Goal: Task Accomplishment & Management: Complete application form

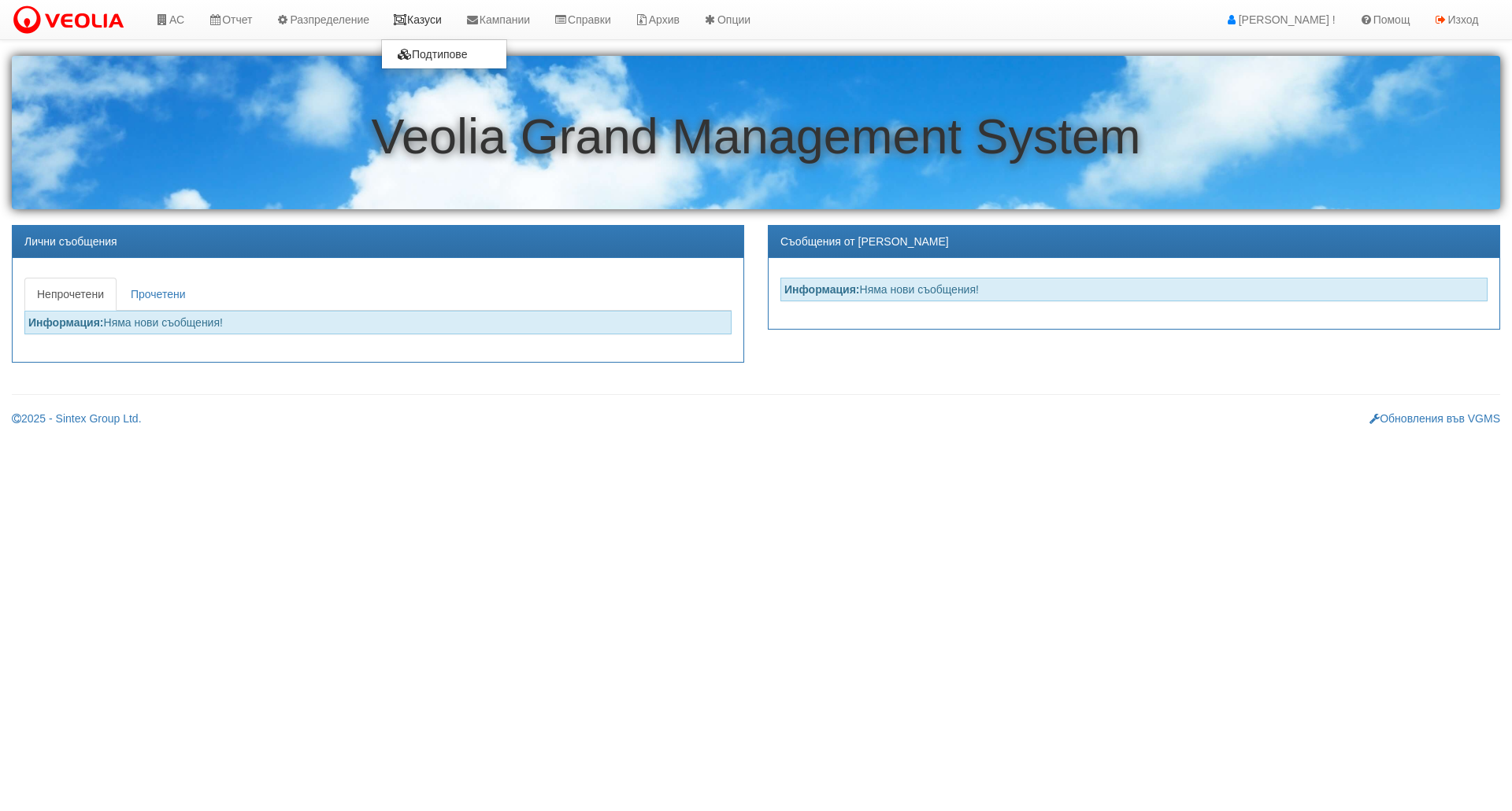
click at [430, 24] on link "Казуси" at bounding box center [417, 20] width 73 height 40
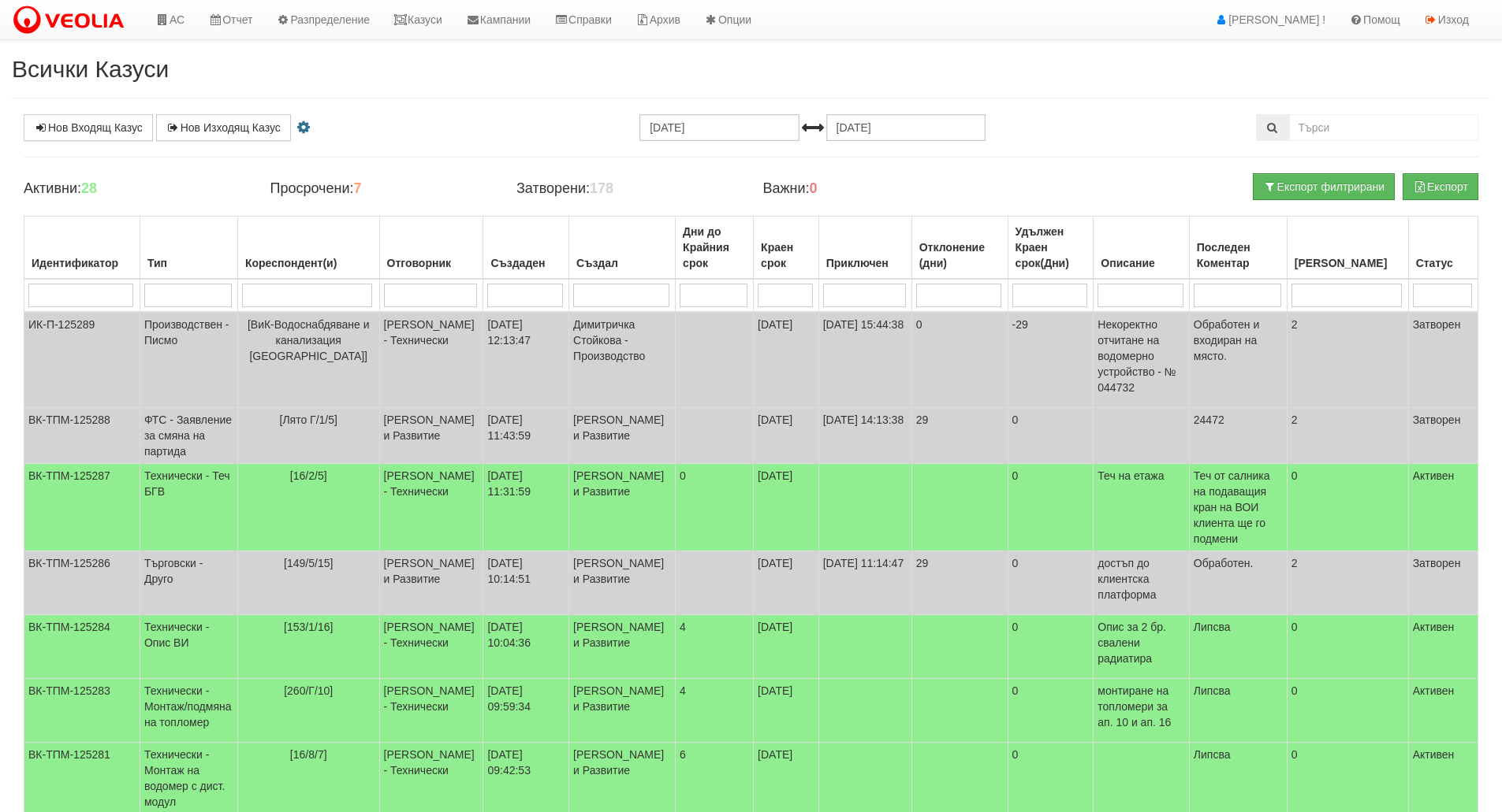
click at [181, 280] on td at bounding box center [188, 295] width 97 height 33
click at [184, 304] on input "search" at bounding box center [188, 295] width 87 height 24
type input "тех"
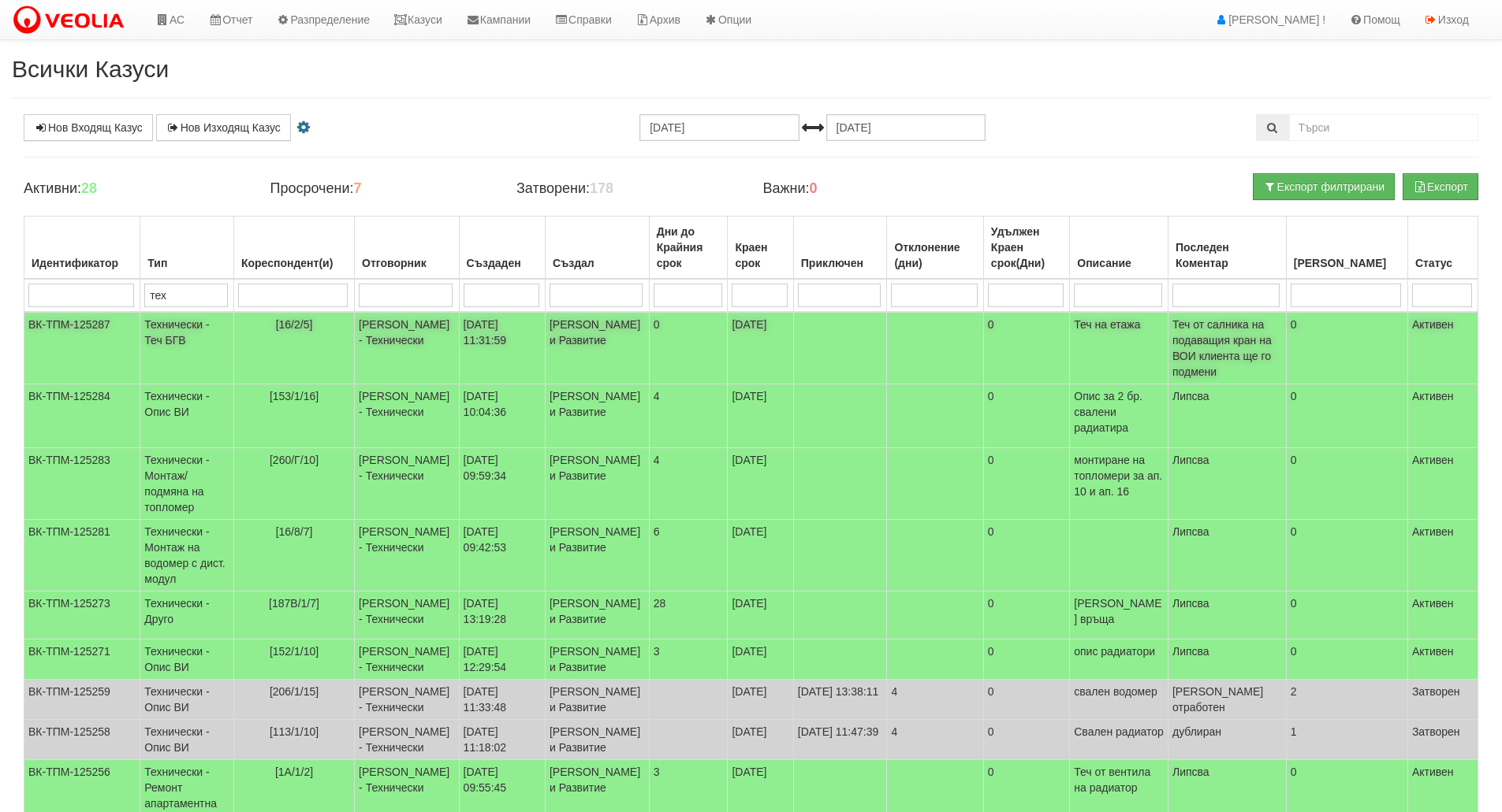
type input "тех"
click at [335, 360] on td "[16/2/5]" at bounding box center [293, 349] width 120 height 73
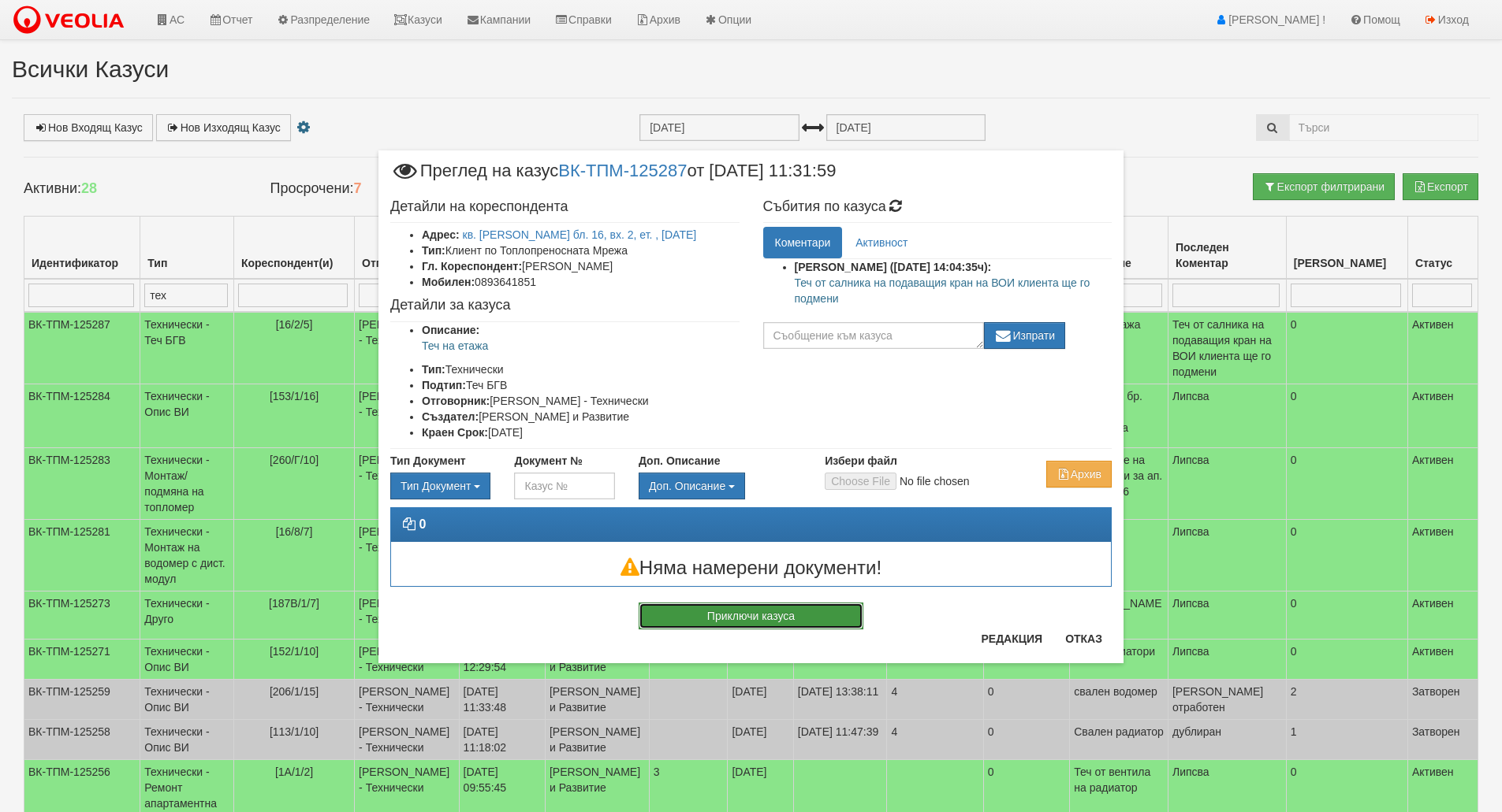
click at [833, 626] on button "Приключи казуса" at bounding box center [751, 616] width 224 height 27
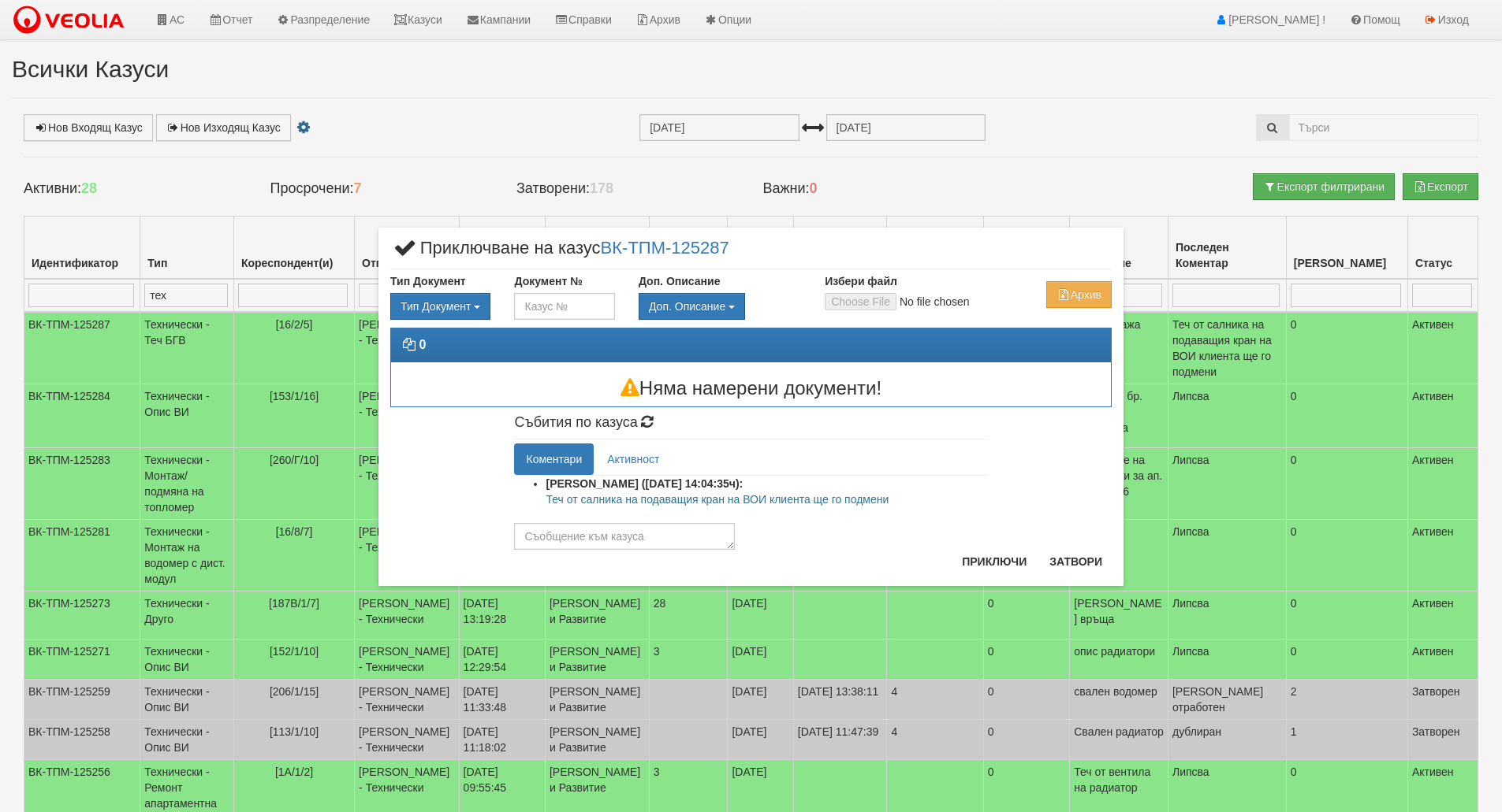
drag, startPoint x: 905, startPoint y: 504, endPoint x: 548, endPoint y: 497, distance: 357.1
click at [548, 497] on p "Теч от салника на подаващия кран на ВОИ клиента ще го подмени" at bounding box center [766, 500] width 441 height 16
copy p "Теч от салника на подаващия кран на ВОИ клиента ще го подмени"
click at [581, 538] on textarea at bounding box center [624, 536] width 220 height 27
paste textarea "Теч от салника на подаващия кран на ВОИ клиента ще го подмени"
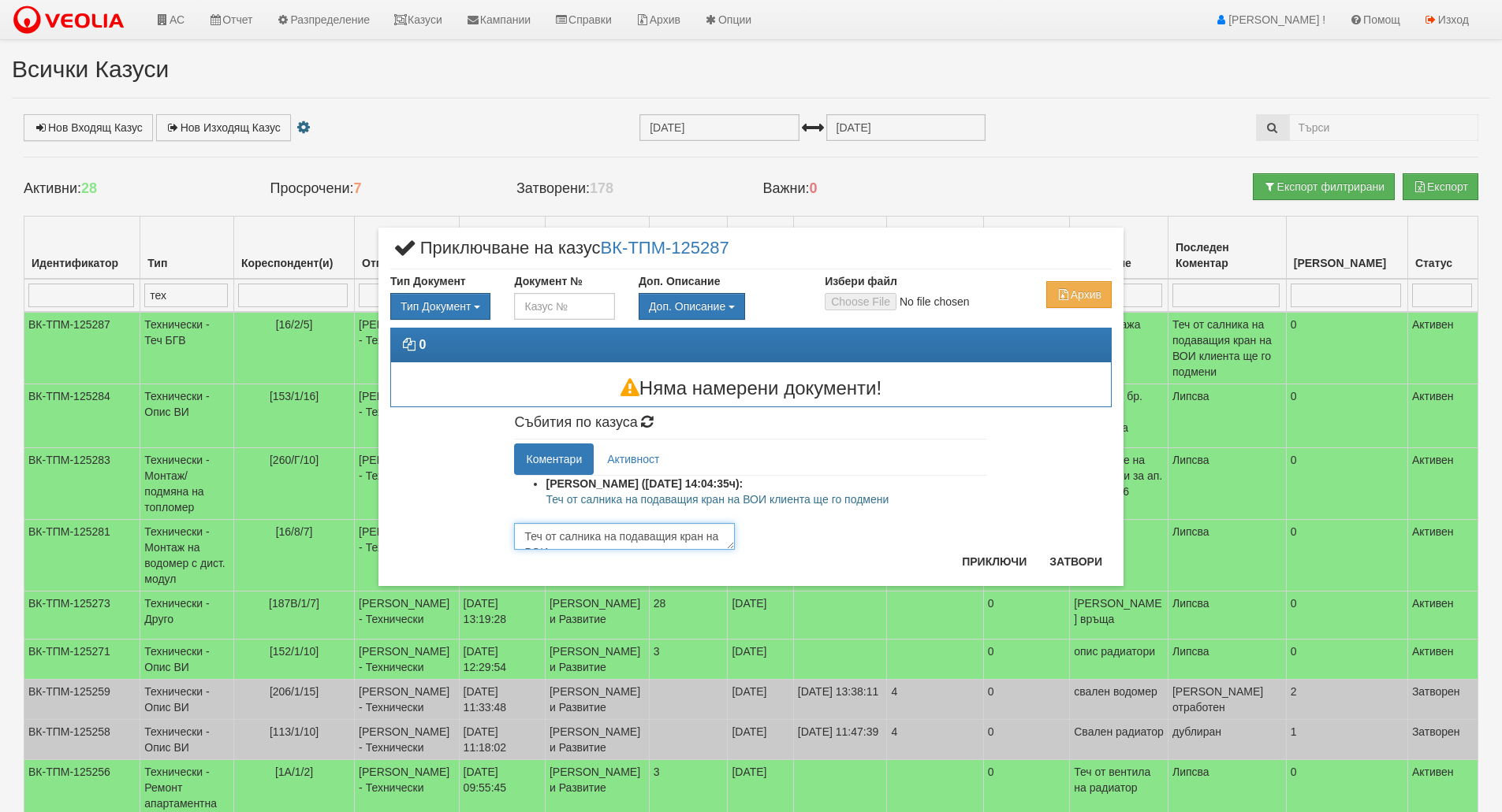
scroll to position [10, 0]
type textarea "Теч от салника на подаващия кран на ВОИ клиента ще го подмени"
click at [992, 564] on button "Приключи" at bounding box center [993, 562] width 83 height 25
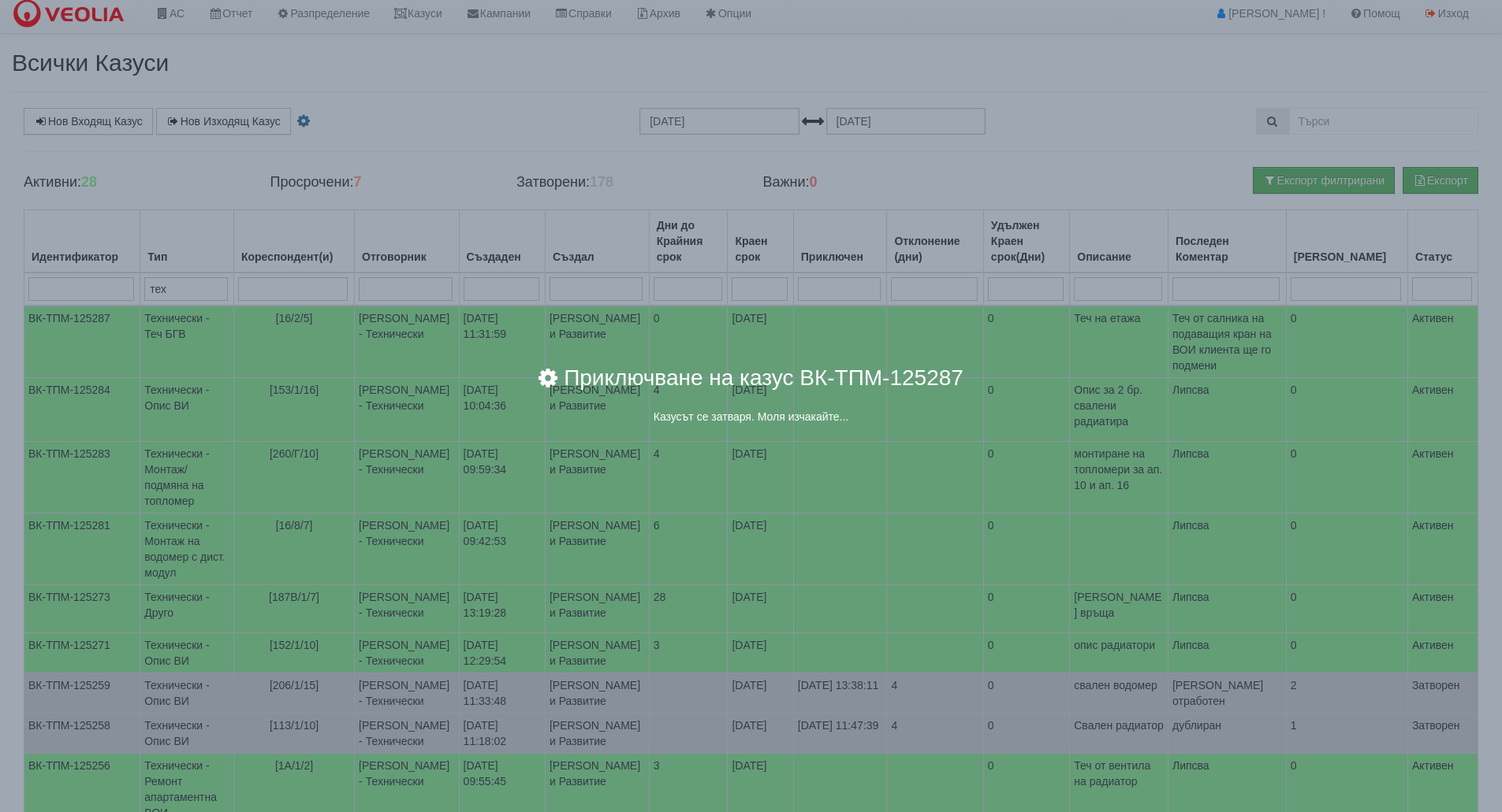
scroll to position [0, 0]
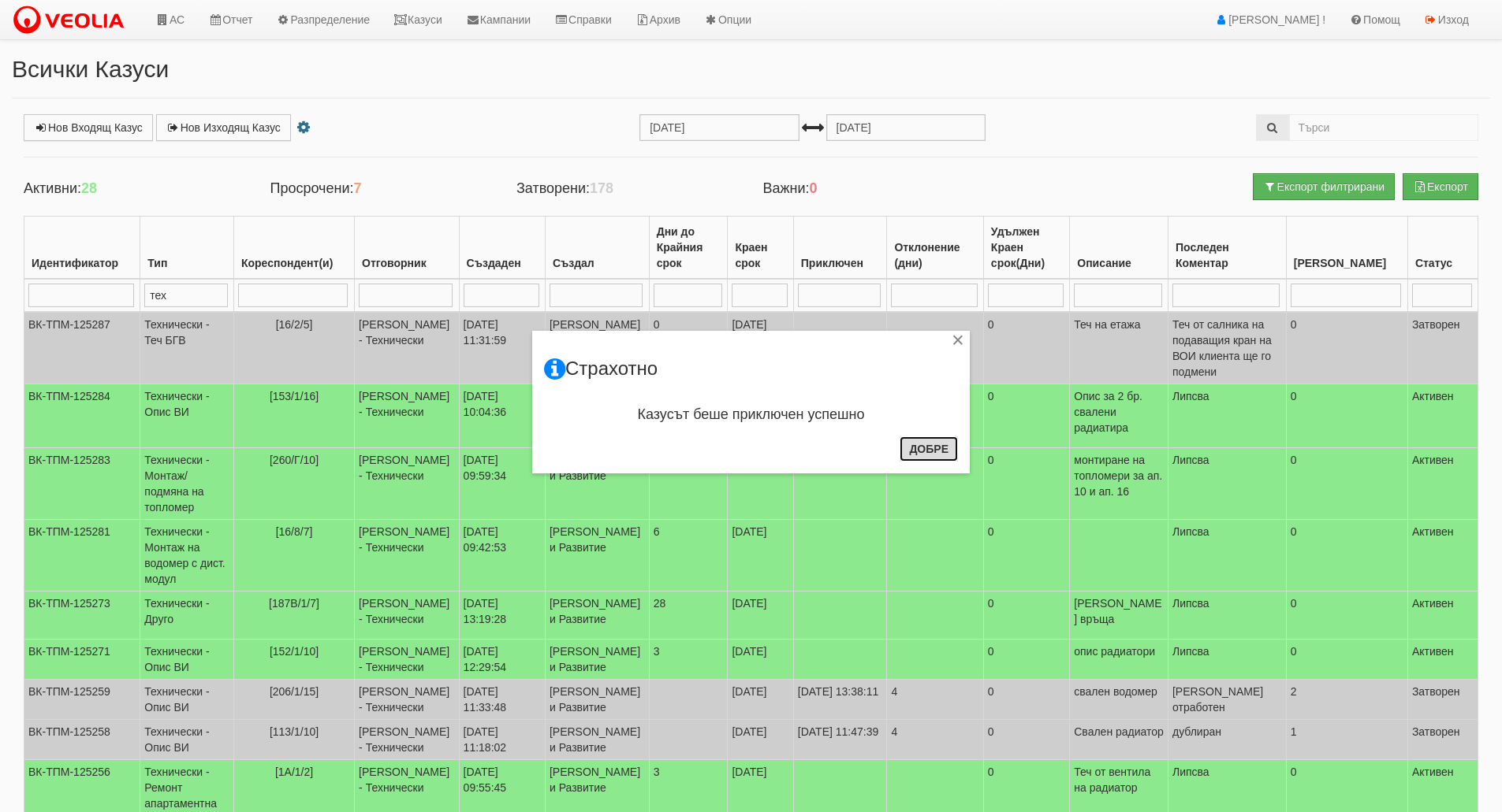
click at [927, 462] on button "Добре" at bounding box center [929, 449] width 59 height 25
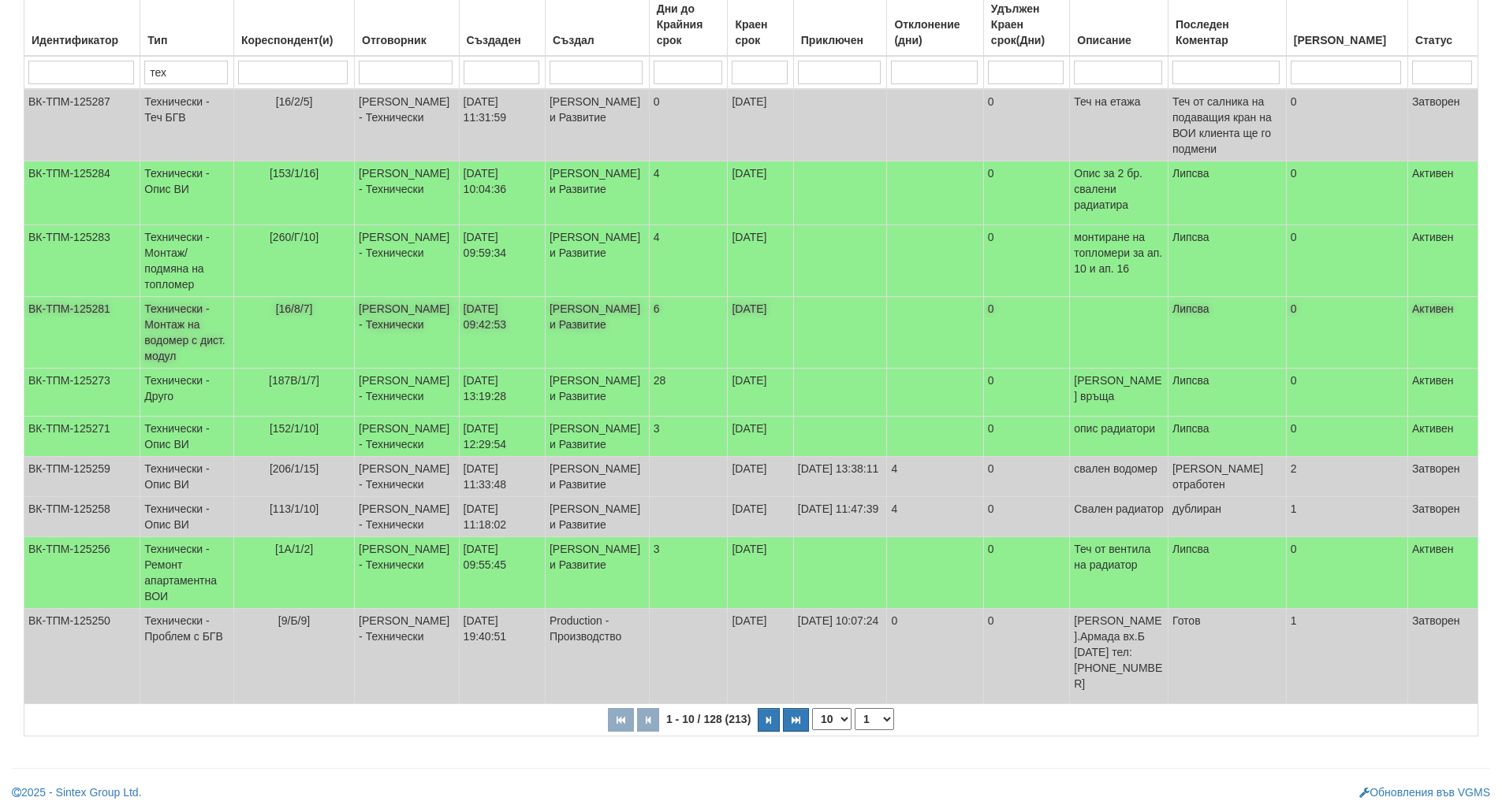
scroll to position [254, 0]
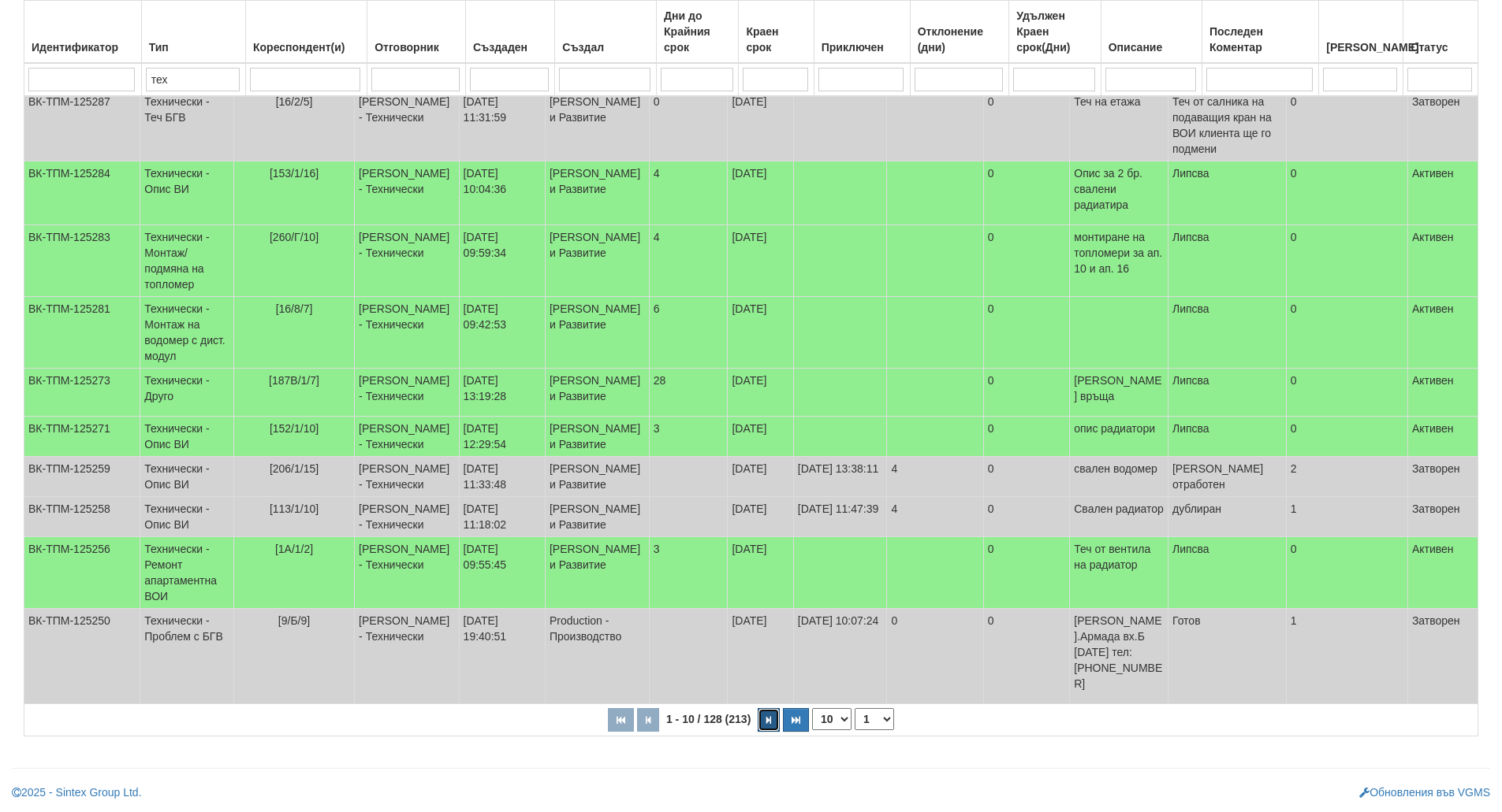
click at [764, 730] on button "button" at bounding box center [769, 720] width 22 height 24
select select "2"
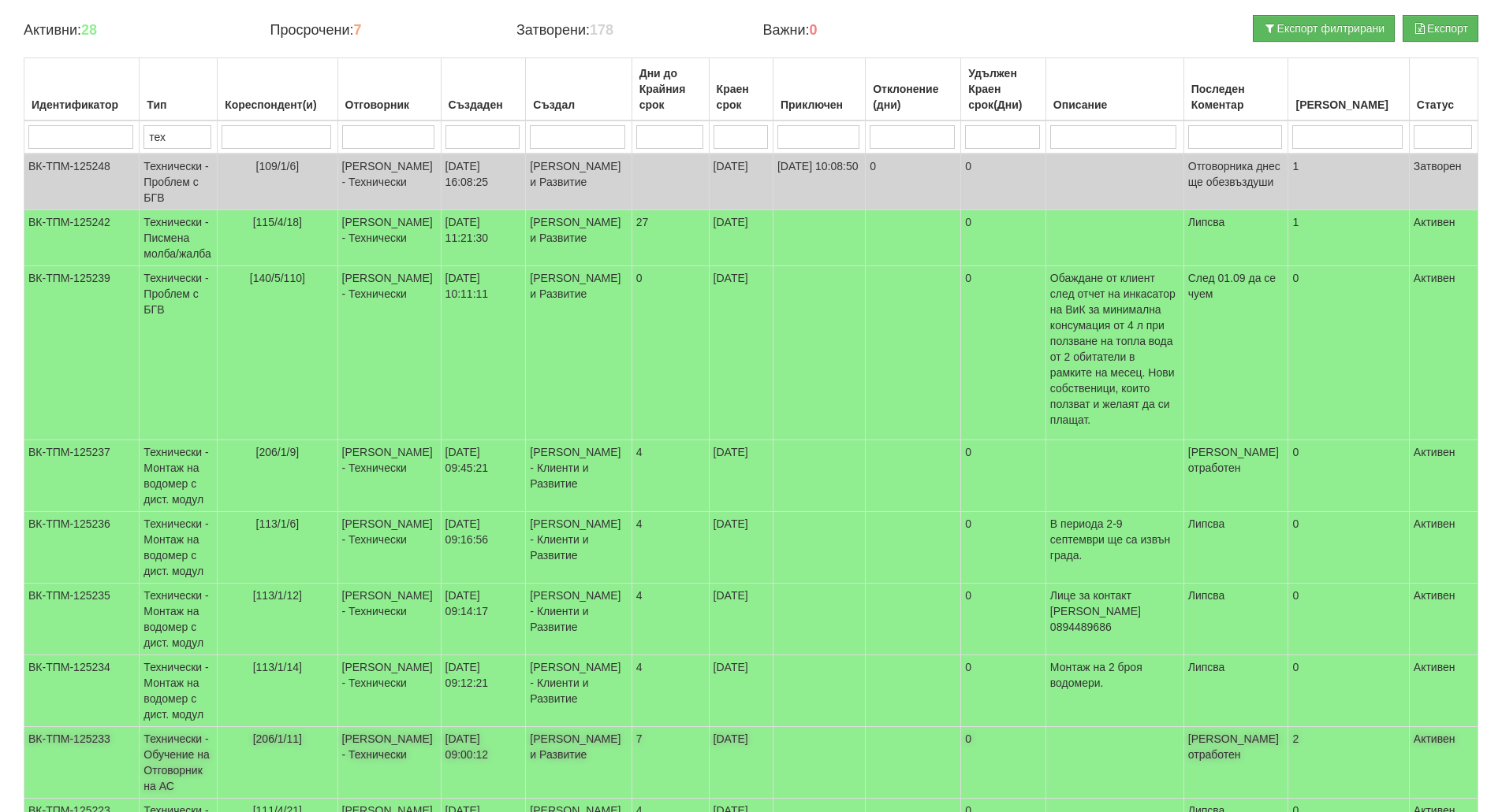
scroll to position [176, 0]
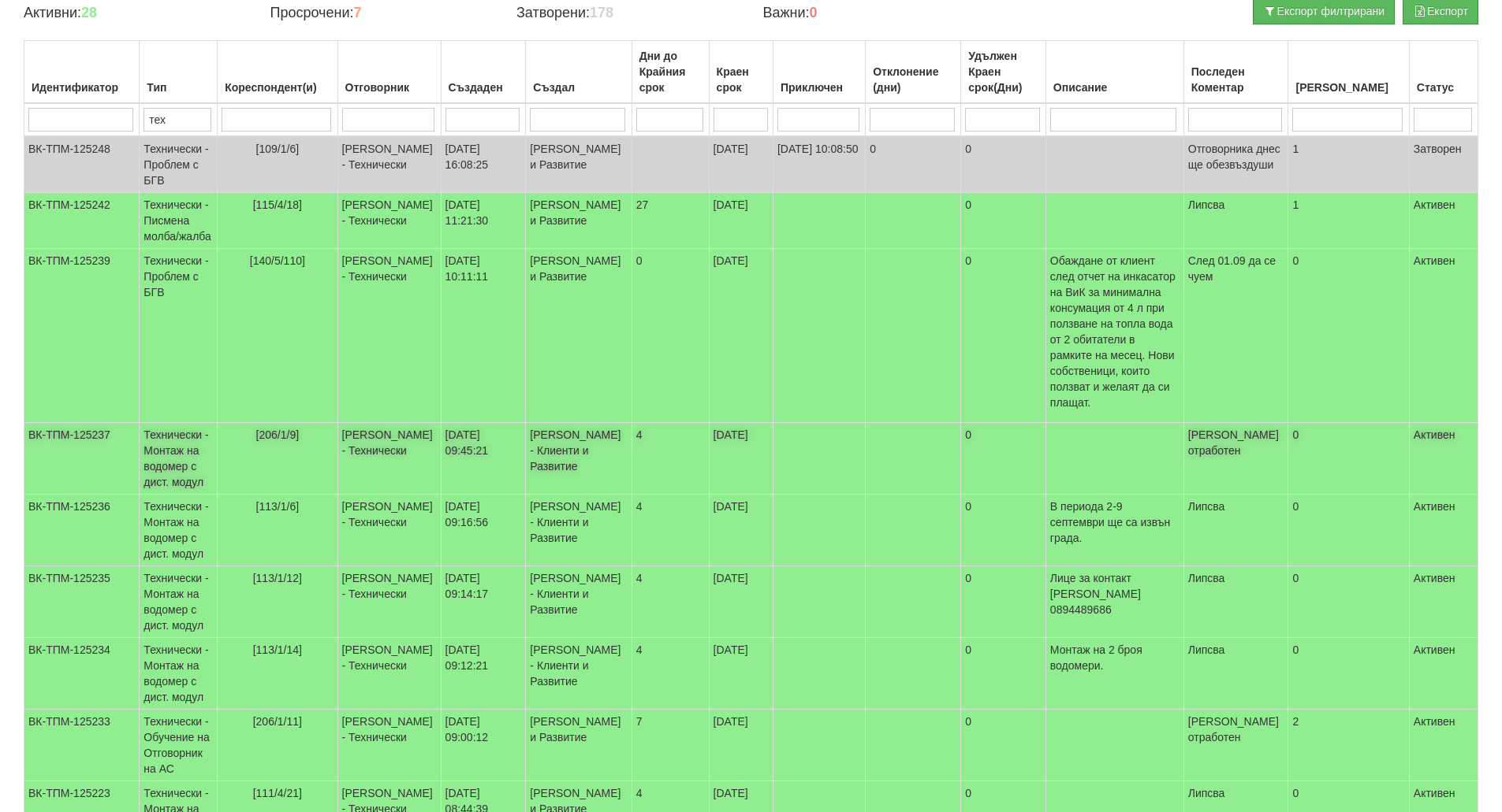
click at [323, 440] on td "[206/1/9]" at bounding box center [277, 459] width 120 height 72
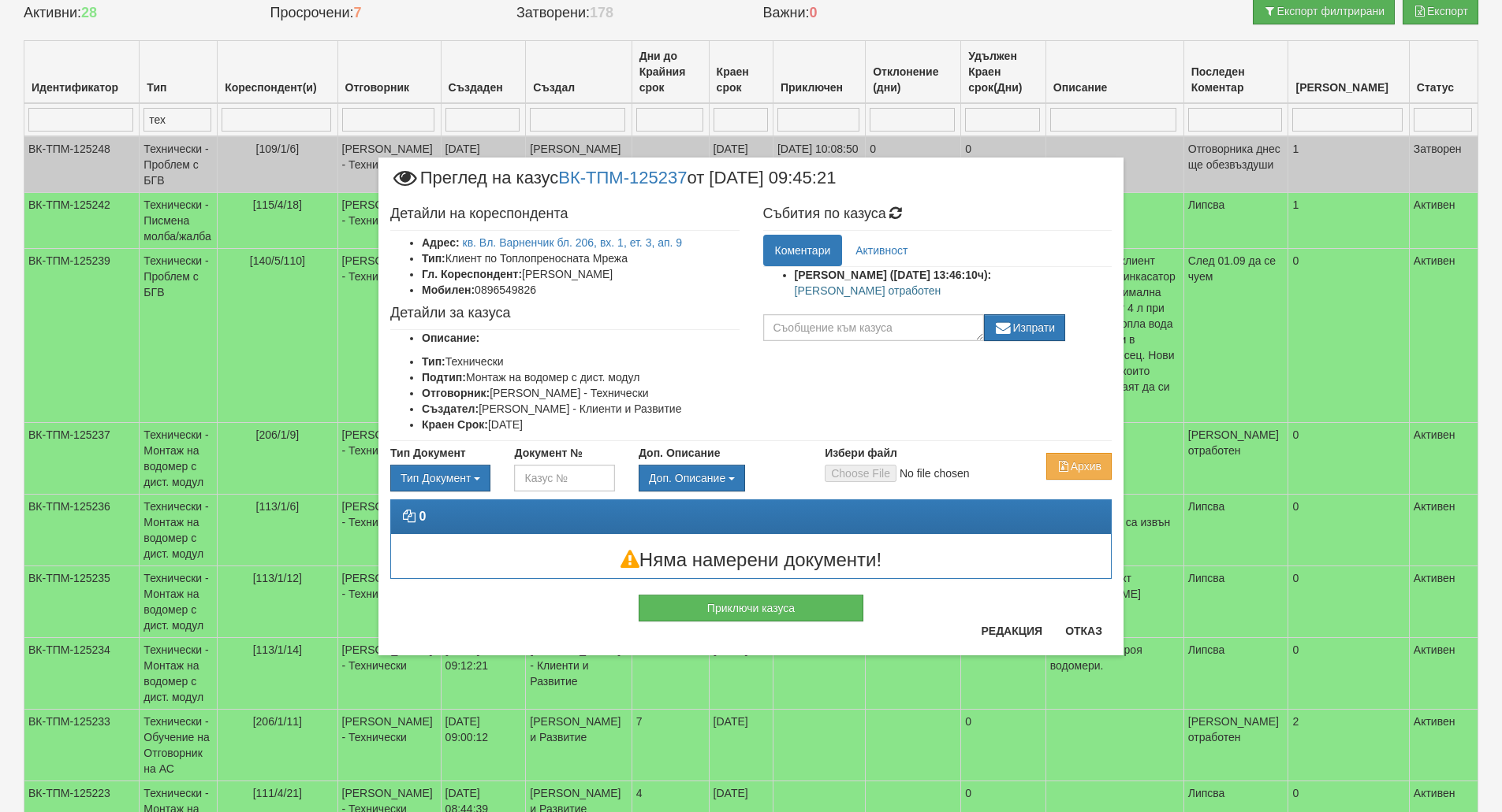
drag, startPoint x: 892, startPoint y: 295, endPoint x: 795, endPoint y: 299, distance: 97.1
click at [795, 299] on ul "[PERSON_NAME] ([DATE] 13:46:10ч): Казуса отработен" at bounding box center [938, 287] width 350 height 40
copy p "[PERSON_NAME] отработен"
click at [815, 604] on button "Приключи казуса" at bounding box center [751, 608] width 224 height 27
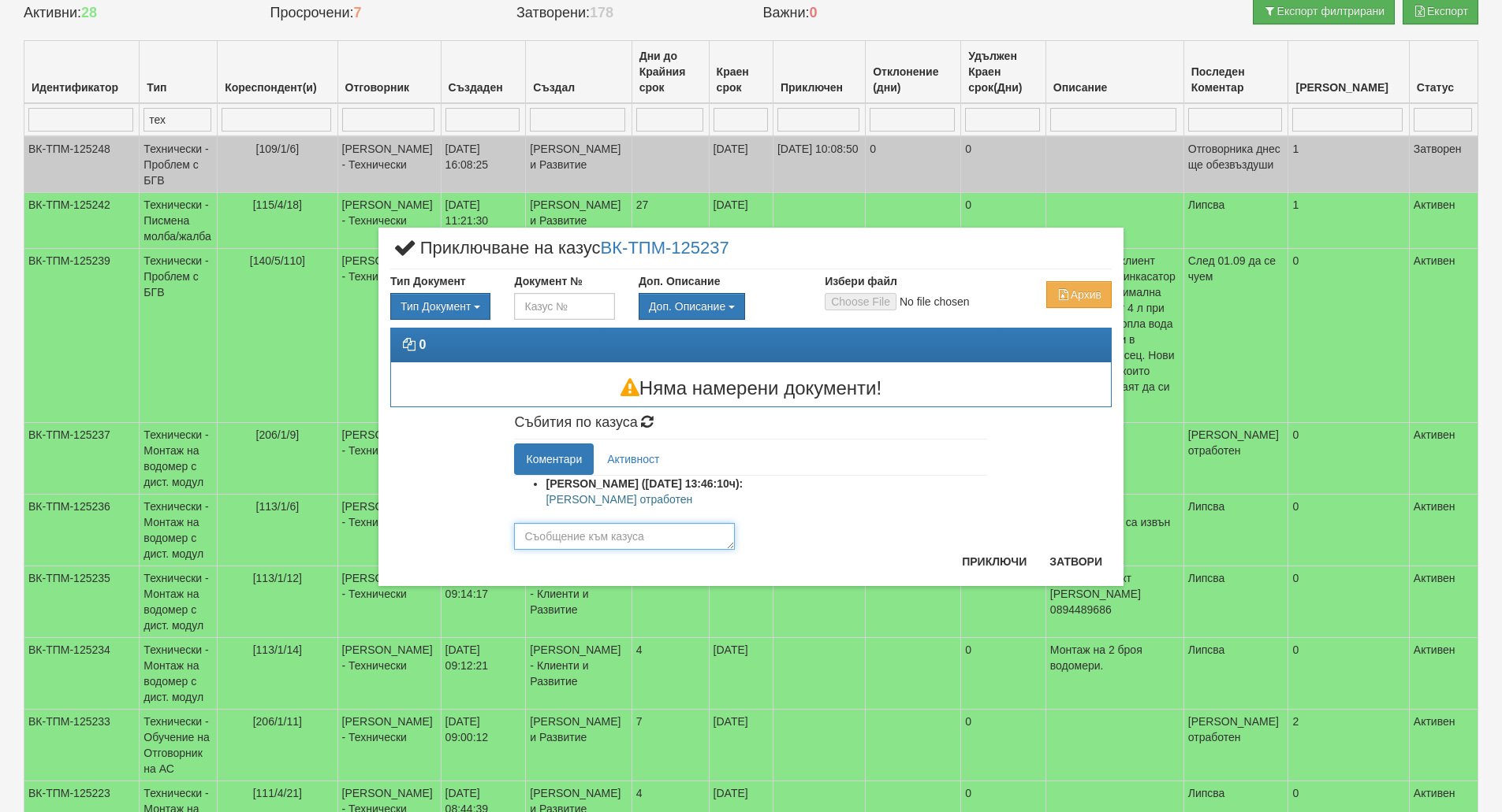
click at [687, 531] on textarea at bounding box center [624, 536] width 220 height 27
paste textarea "[PERSON_NAME] отработен"
type textarea "[PERSON_NAME] отработен"
click at [1030, 563] on button "Приключи" at bounding box center [993, 562] width 83 height 25
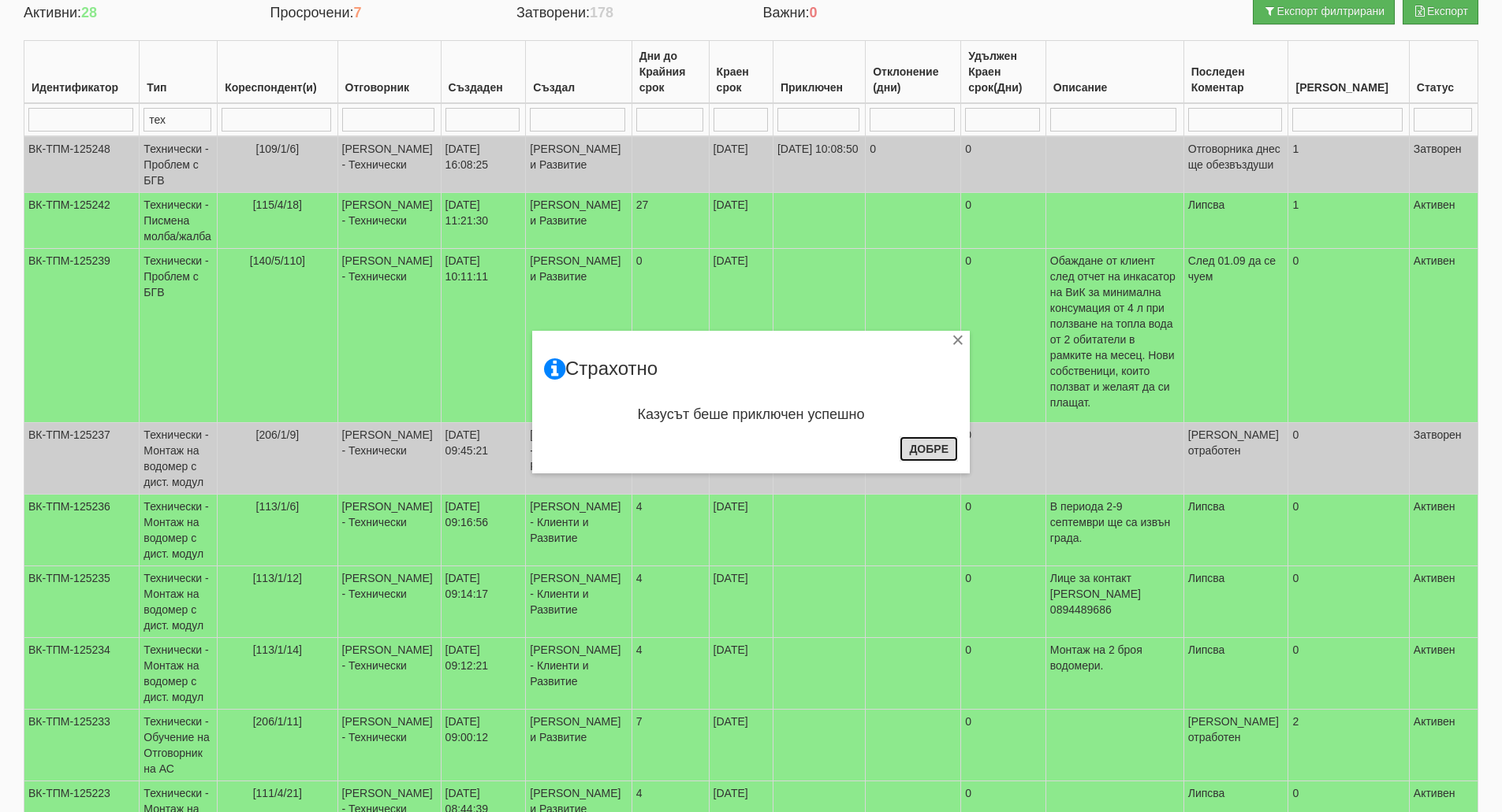
click at [916, 452] on button "Добре" at bounding box center [929, 449] width 59 height 25
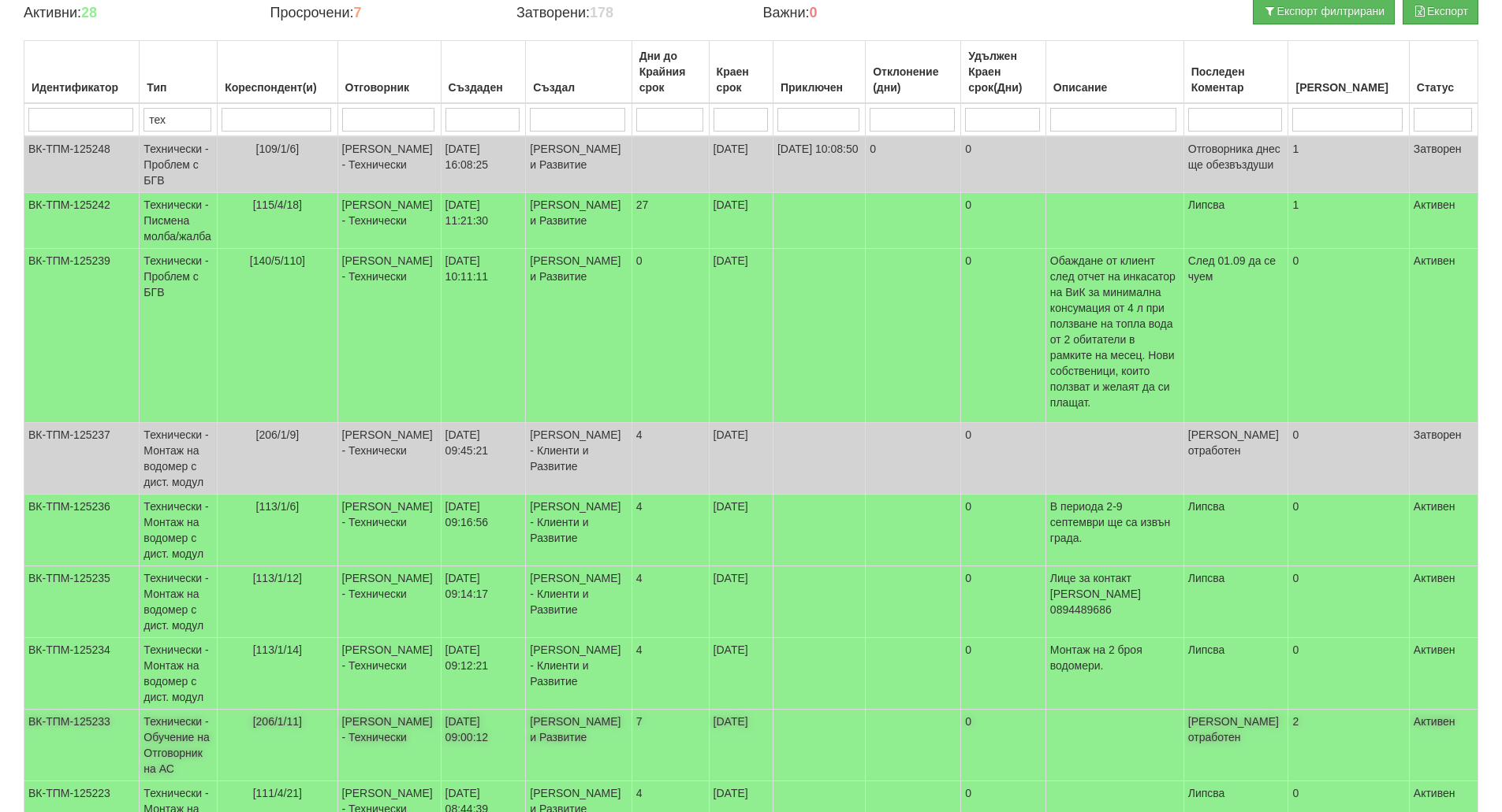
click at [302, 734] on td "[206/1/11]" at bounding box center [277, 745] width 120 height 72
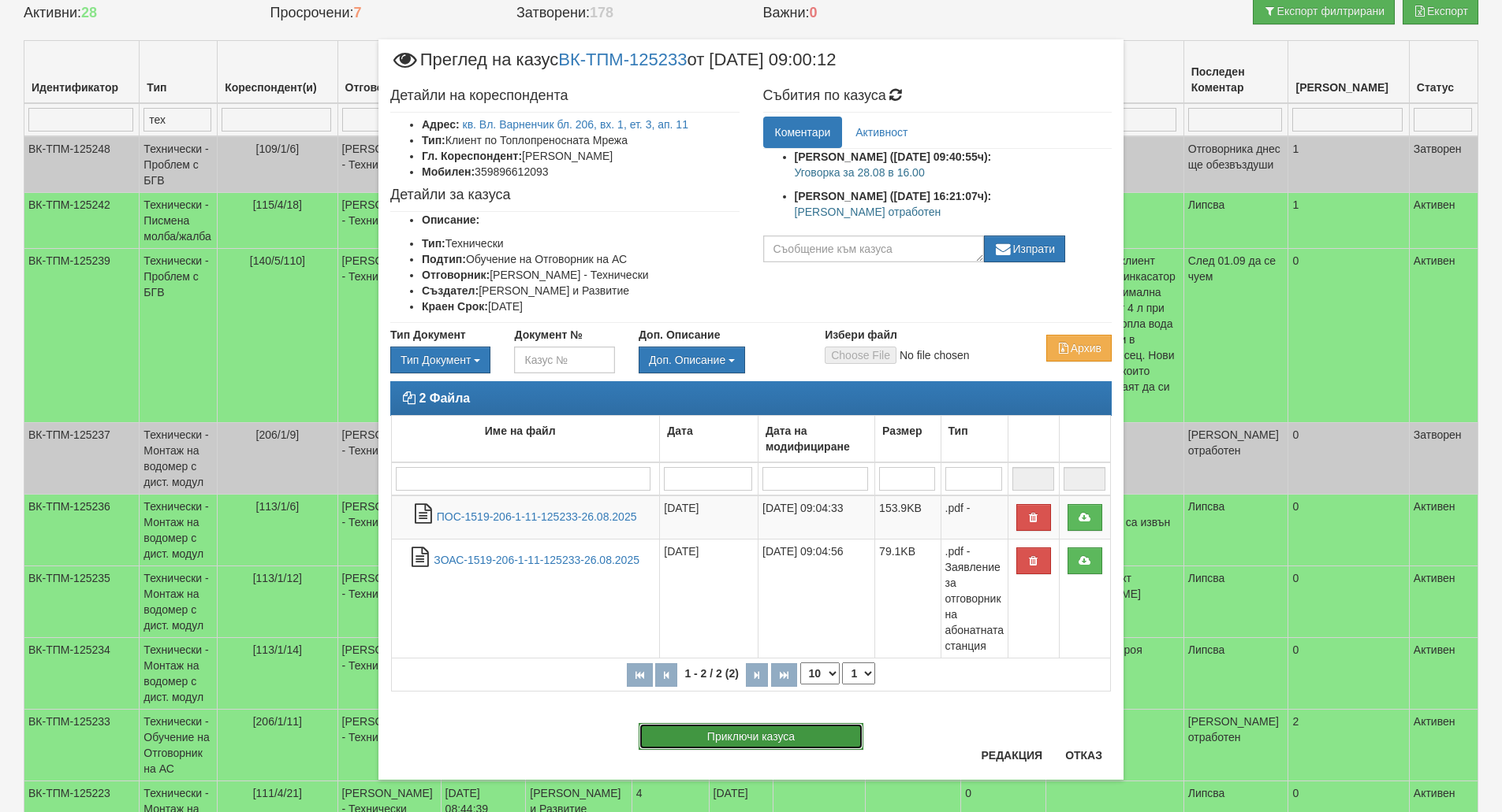
click at [782, 738] on button "Приключи казуса" at bounding box center [751, 737] width 224 height 27
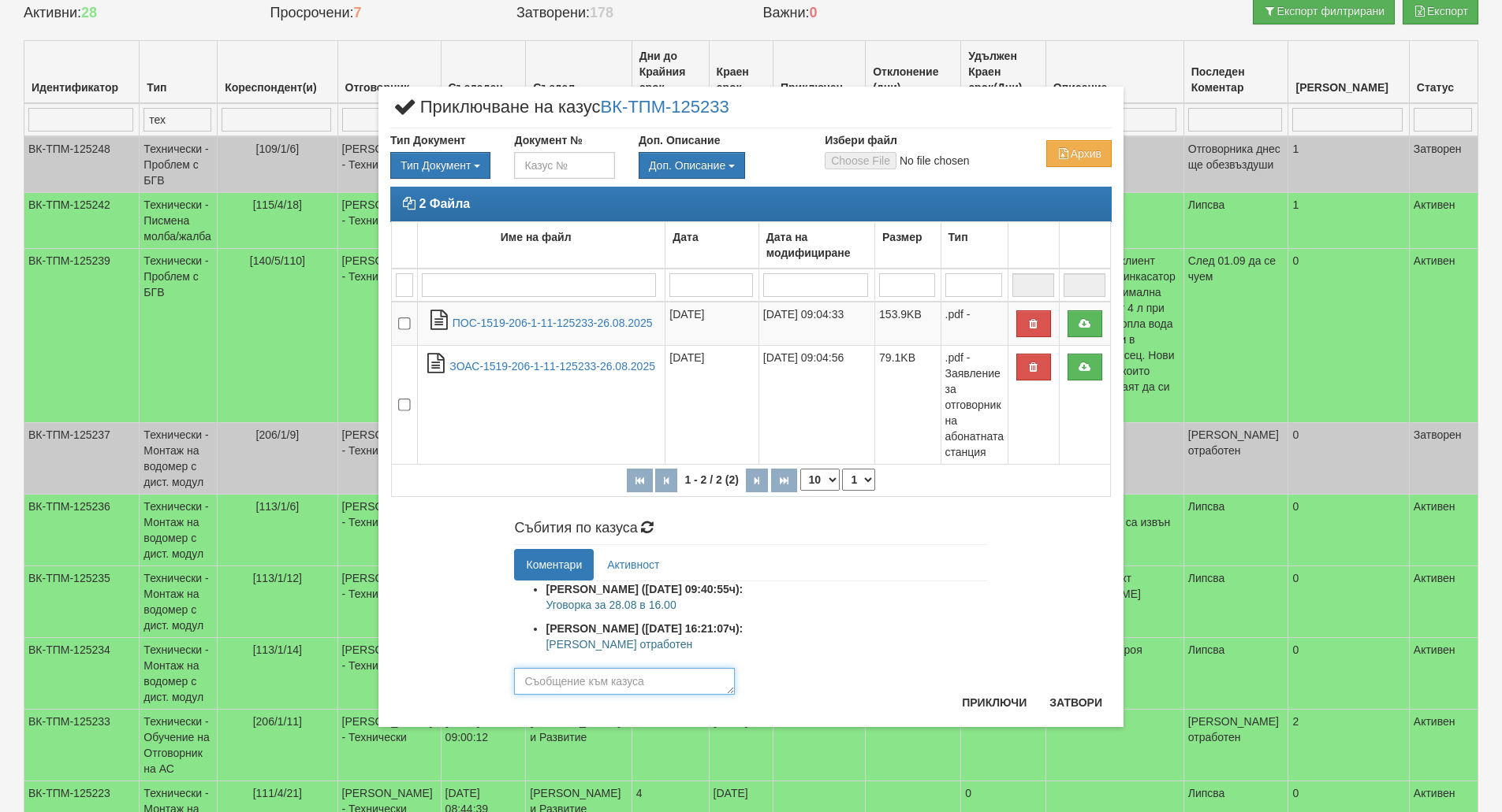
click at [640, 680] on textarea at bounding box center [624, 681] width 220 height 27
paste textarea "[PERSON_NAME] отработен"
type textarea "[PERSON_NAME] отработен"
click at [984, 712] on button "Приключи" at bounding box center [993, 703] width 83 height 25
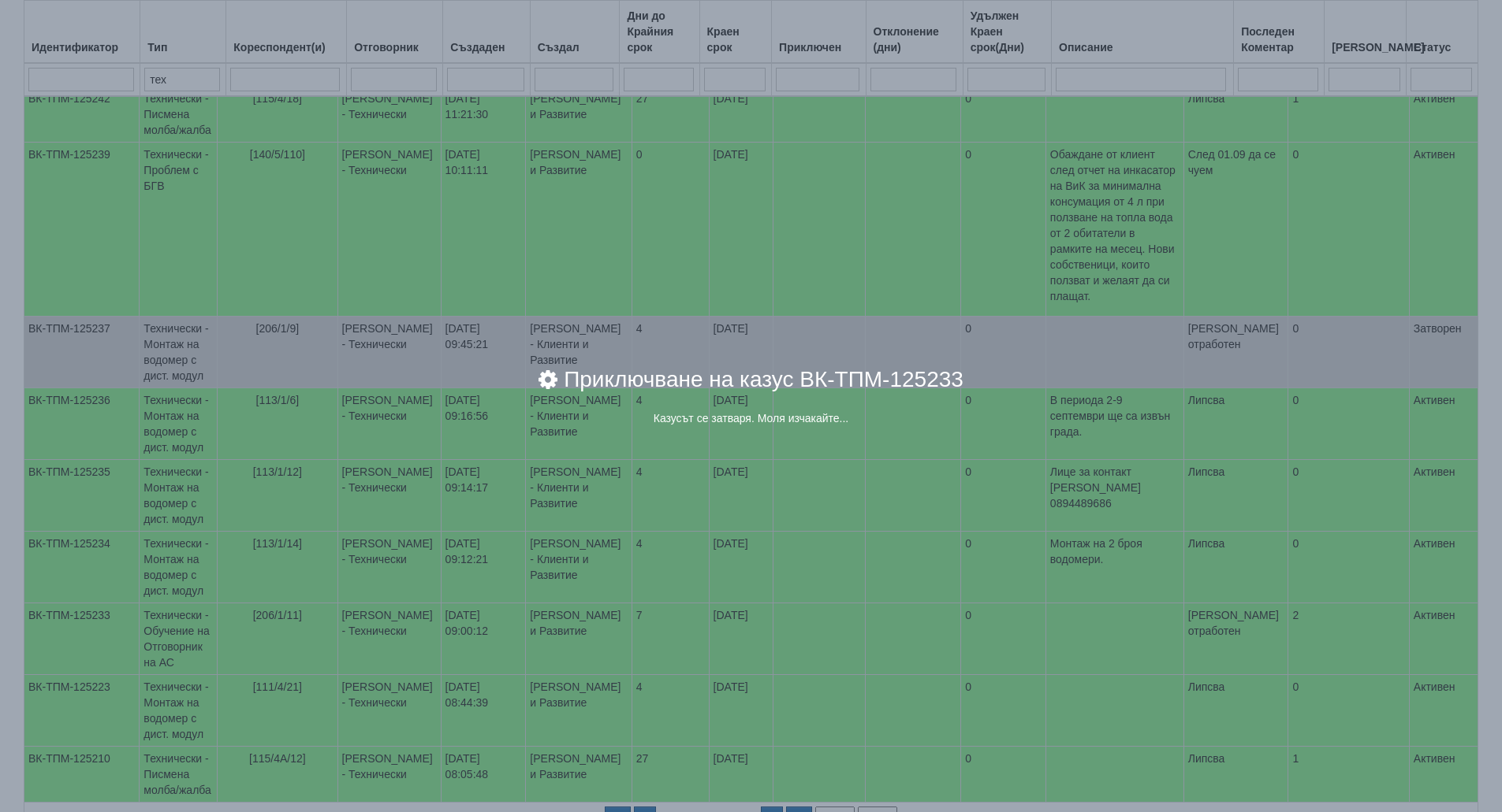
scroll to position [334, 0]
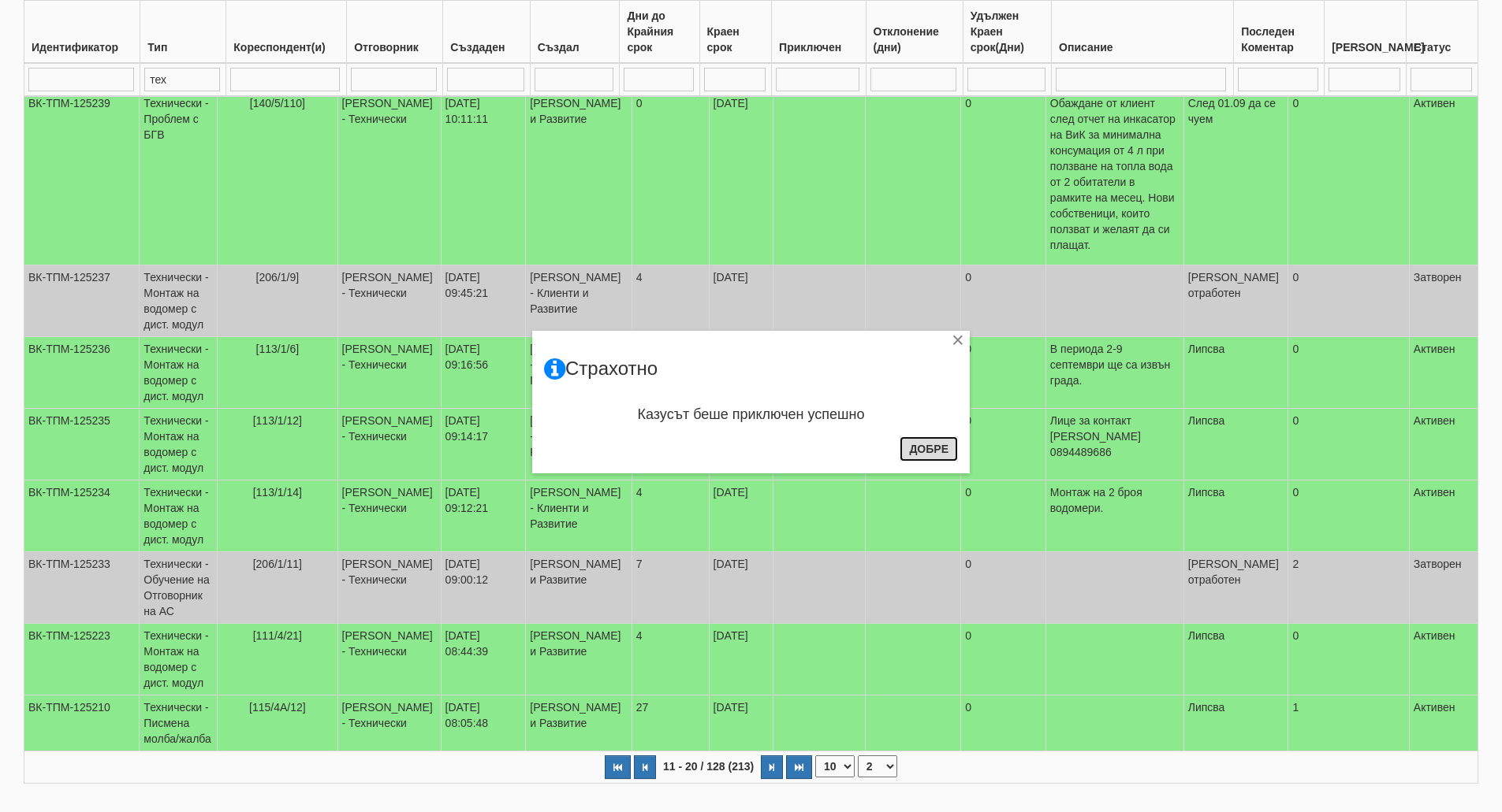
click at [942, 448] on button "Добре" at bounding box center [929, 449] width 59 height 25
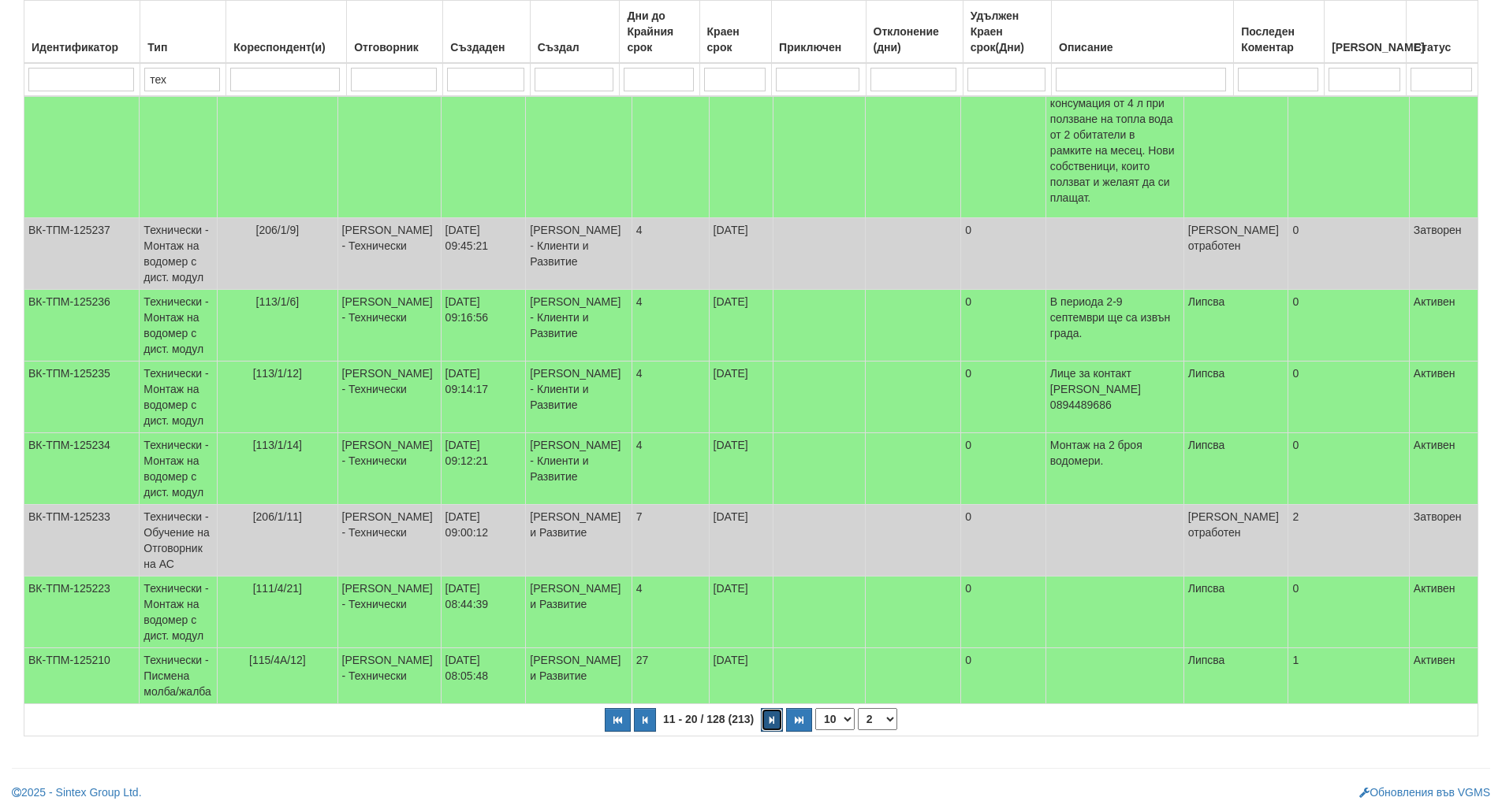
click at [770, 723] on icon "button" at bounding box center [772, 720] width 5 height 9
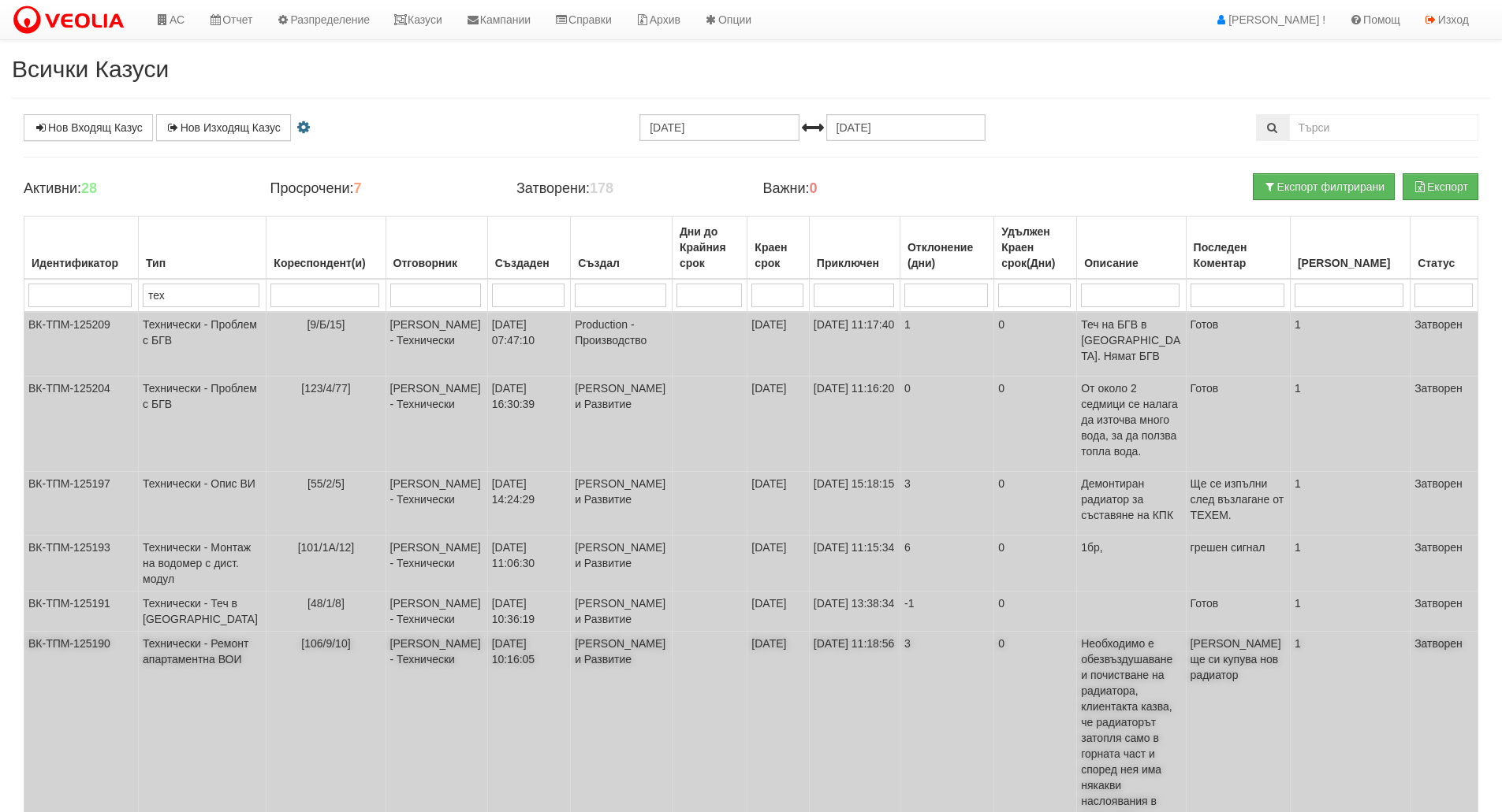
scroll to position [349, 0]
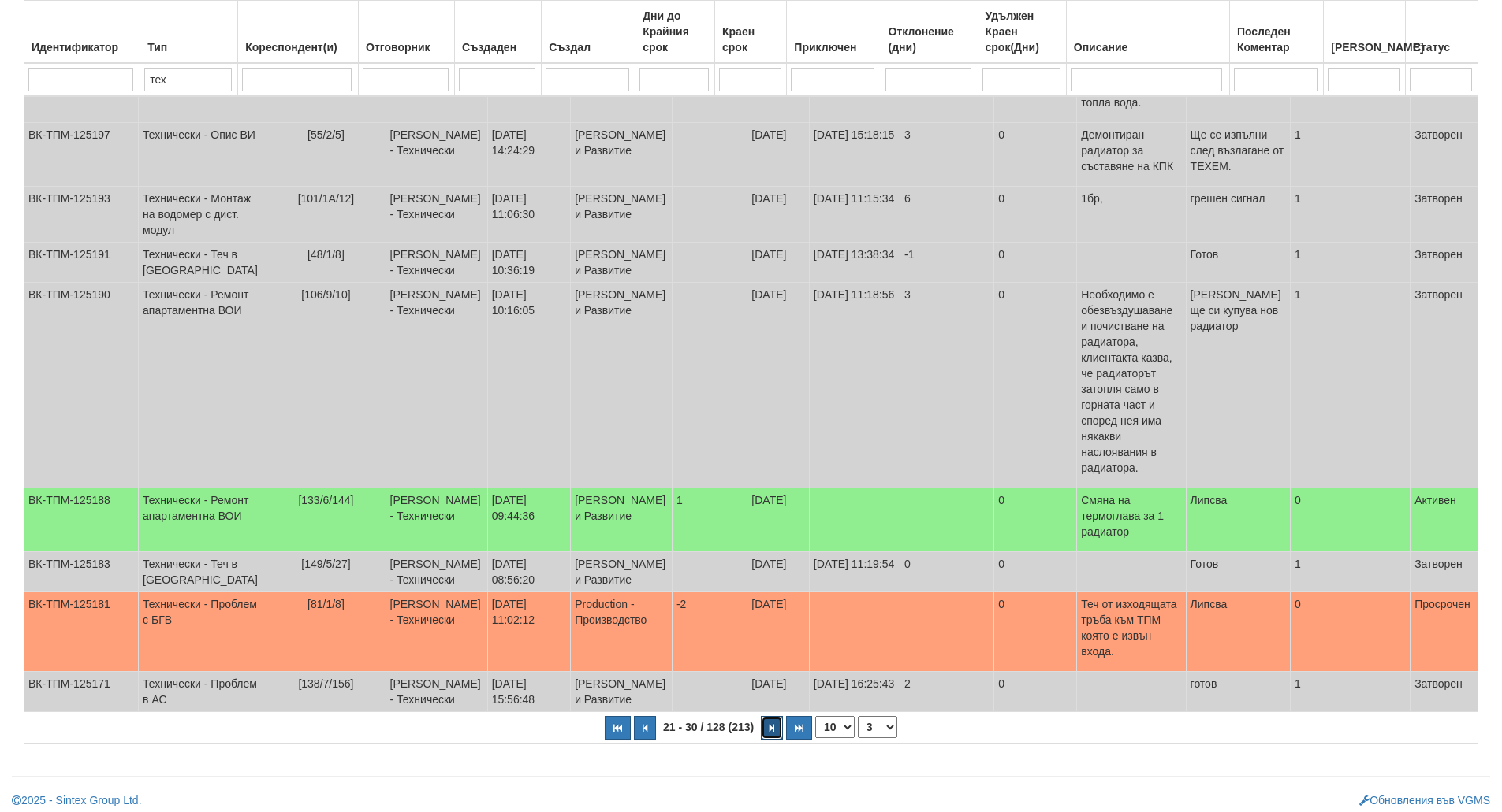
click at [773, 724] on icon "button" at bounding box center [772, 728] width 5 height 9
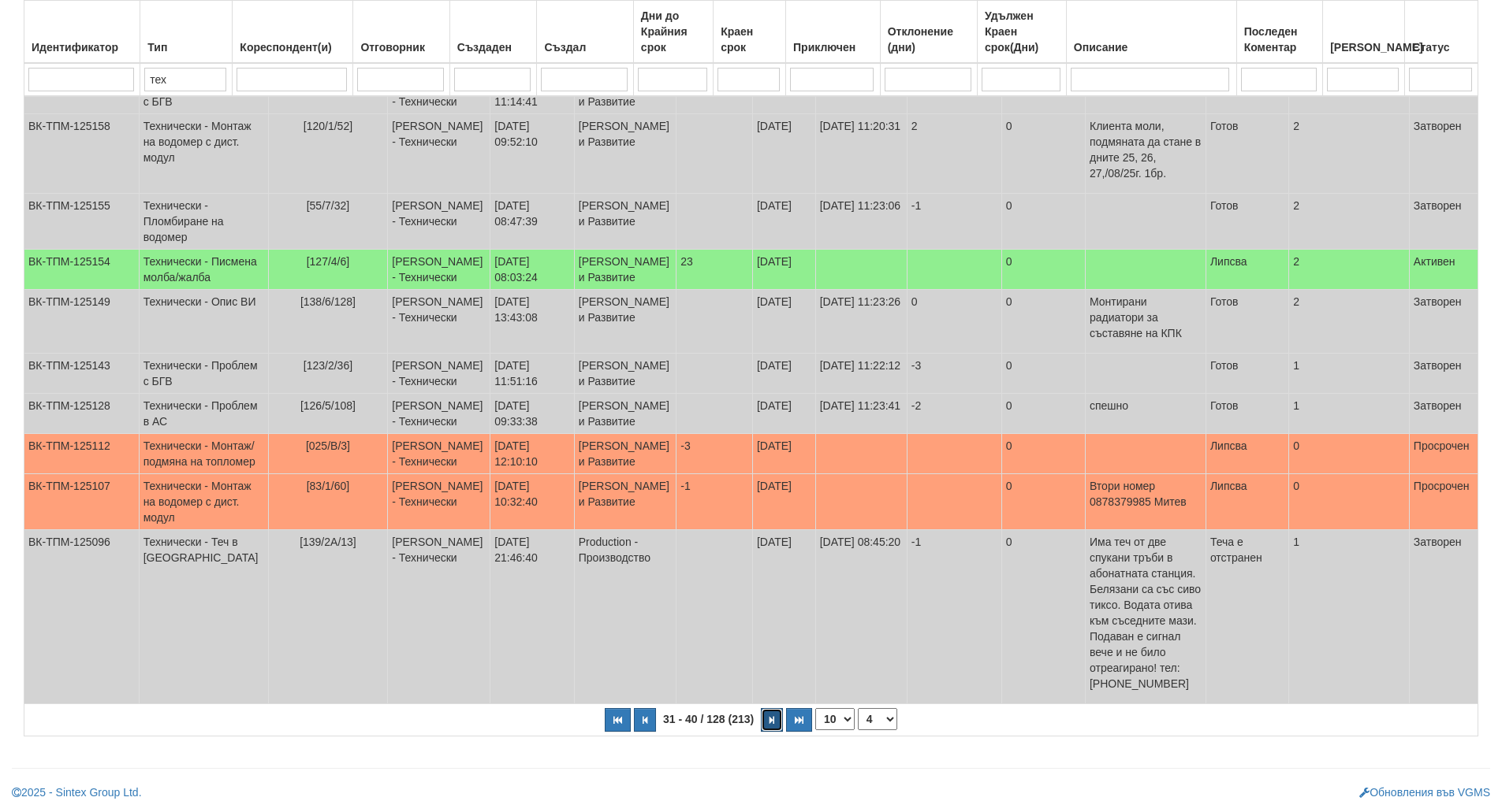
click at [773, 719] on icon "button" at bounding box center [772, 720] width 5 height 9
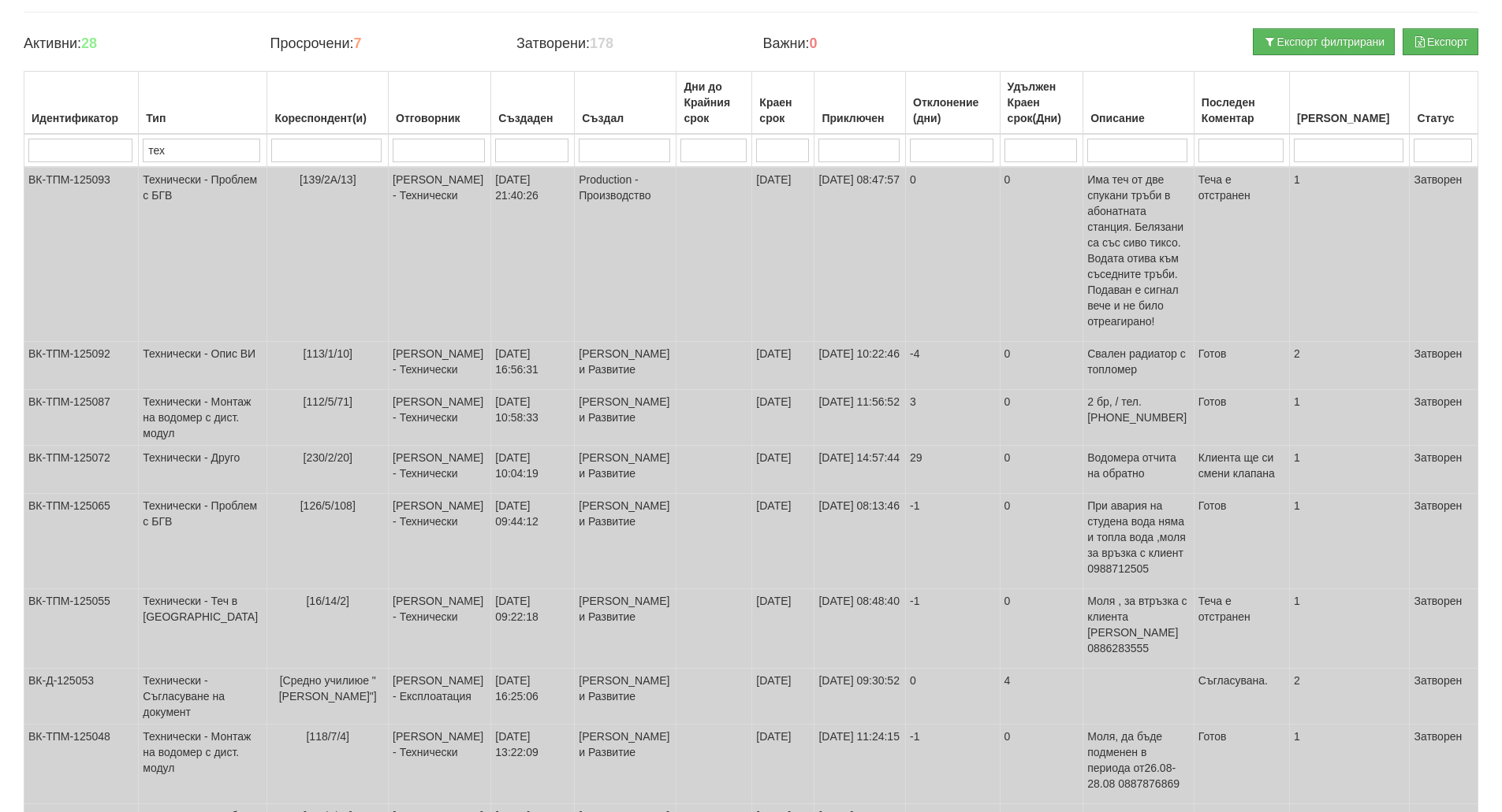
scroll to position [380, 0]
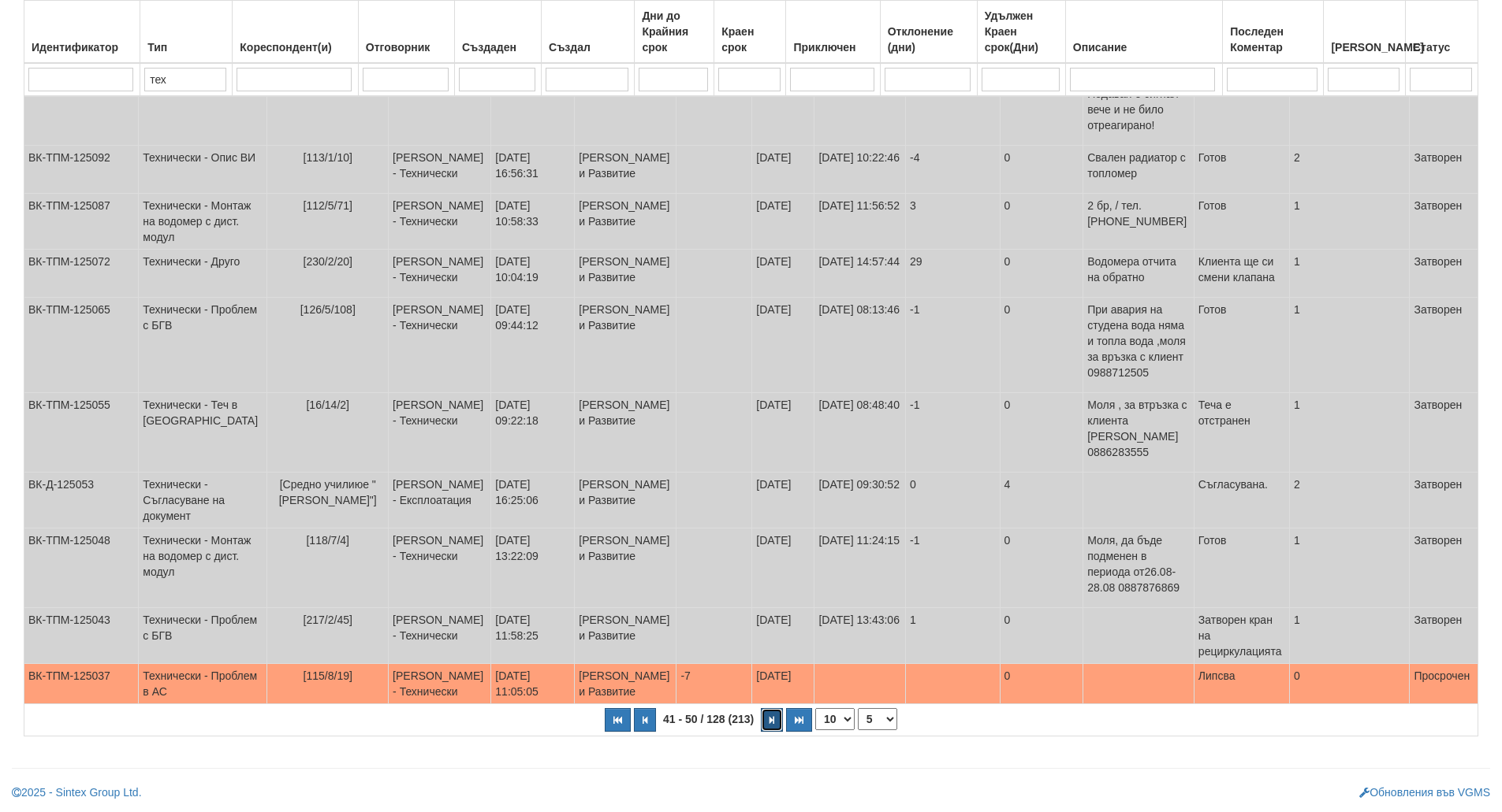
click at [773, 719] on icon "button" at bounding box center [772, 720] width 5 height 9
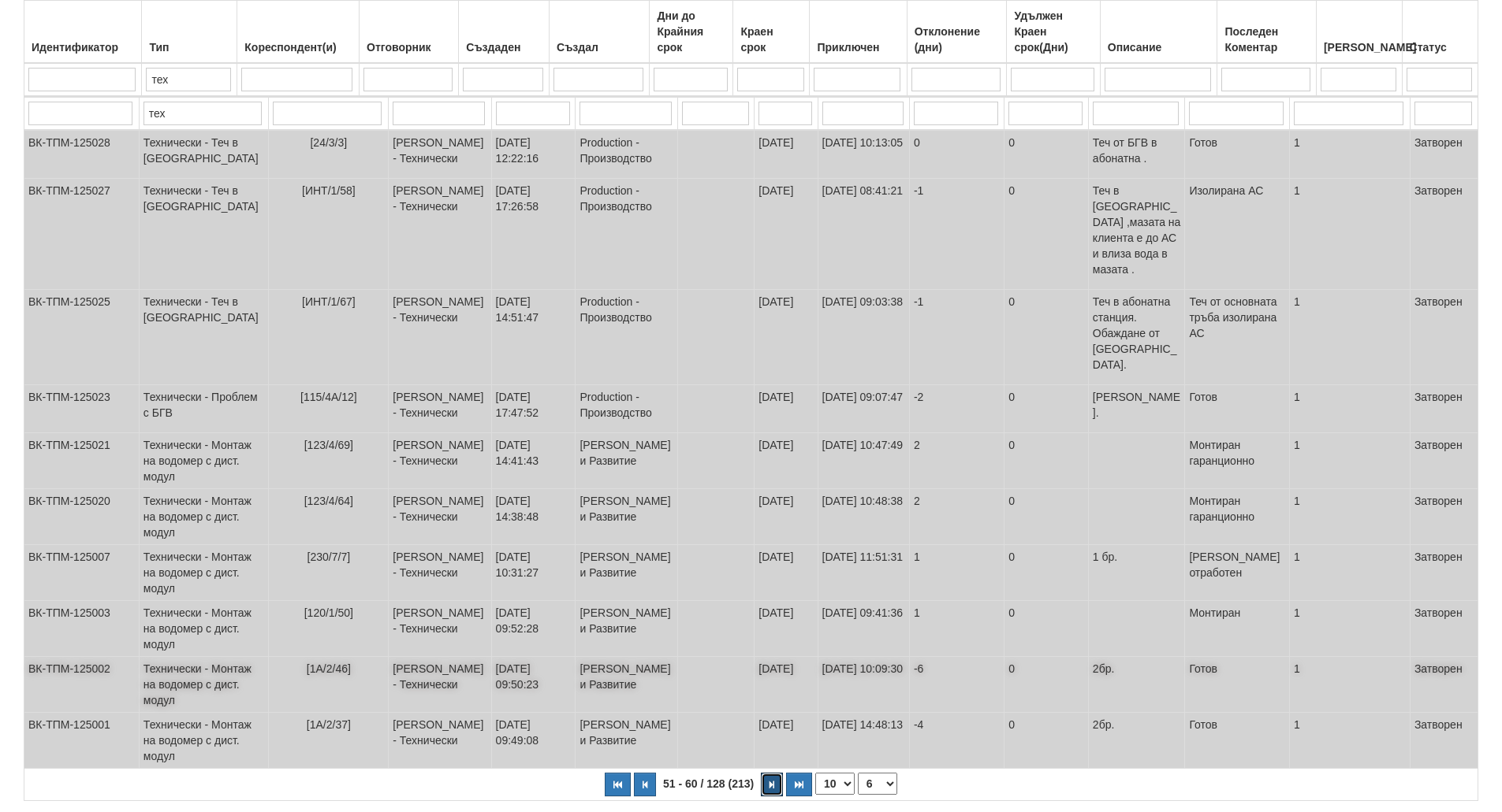
scroll to position [270, 0]
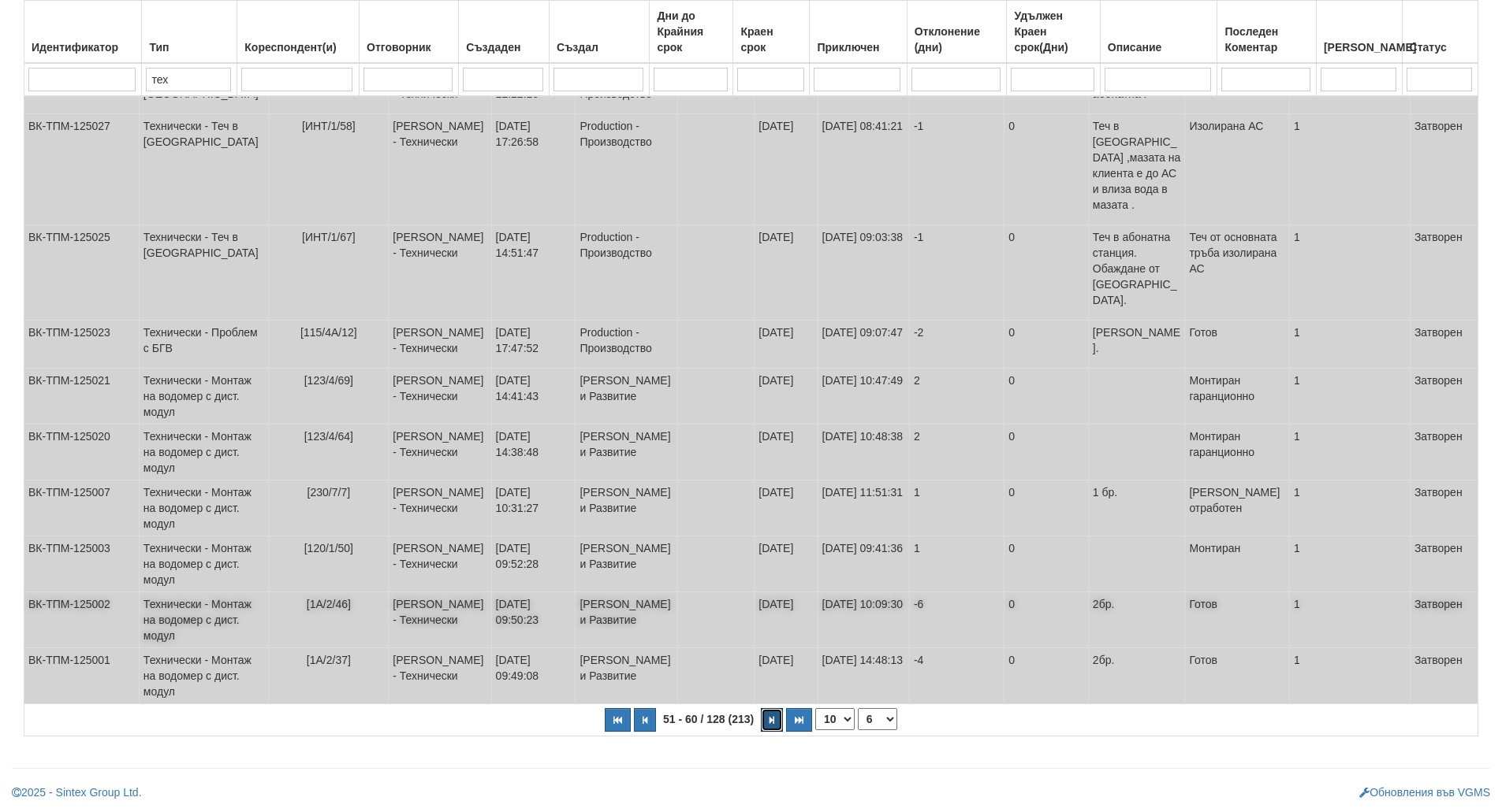
click at [773, 719] on icon "button" at bounding box center [772, 720] width 5 height 9
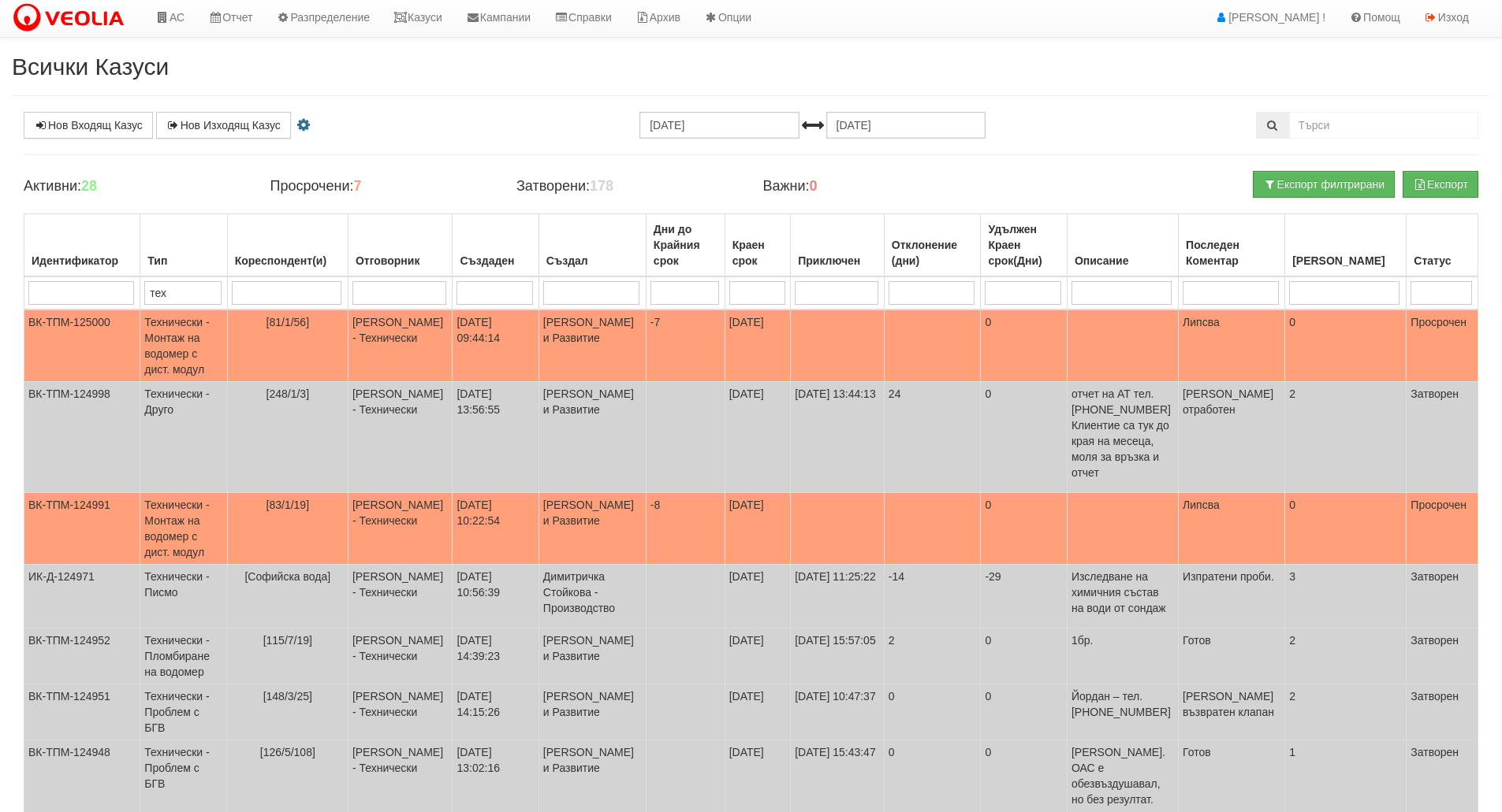
scroll to position [0, 0]
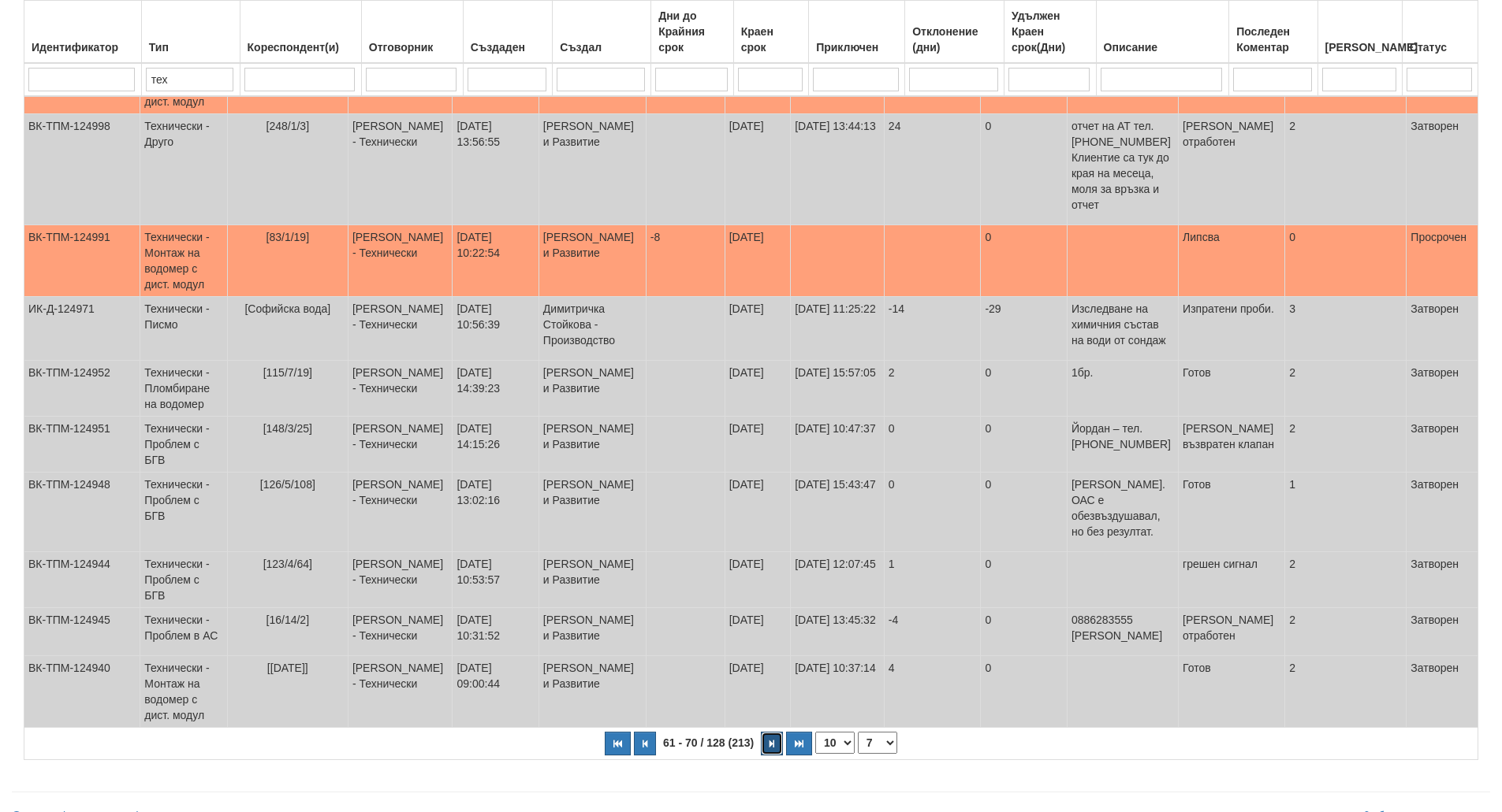
click at [772, 740] on icon "button" at bounding box center [772, 744] width 5 height 9
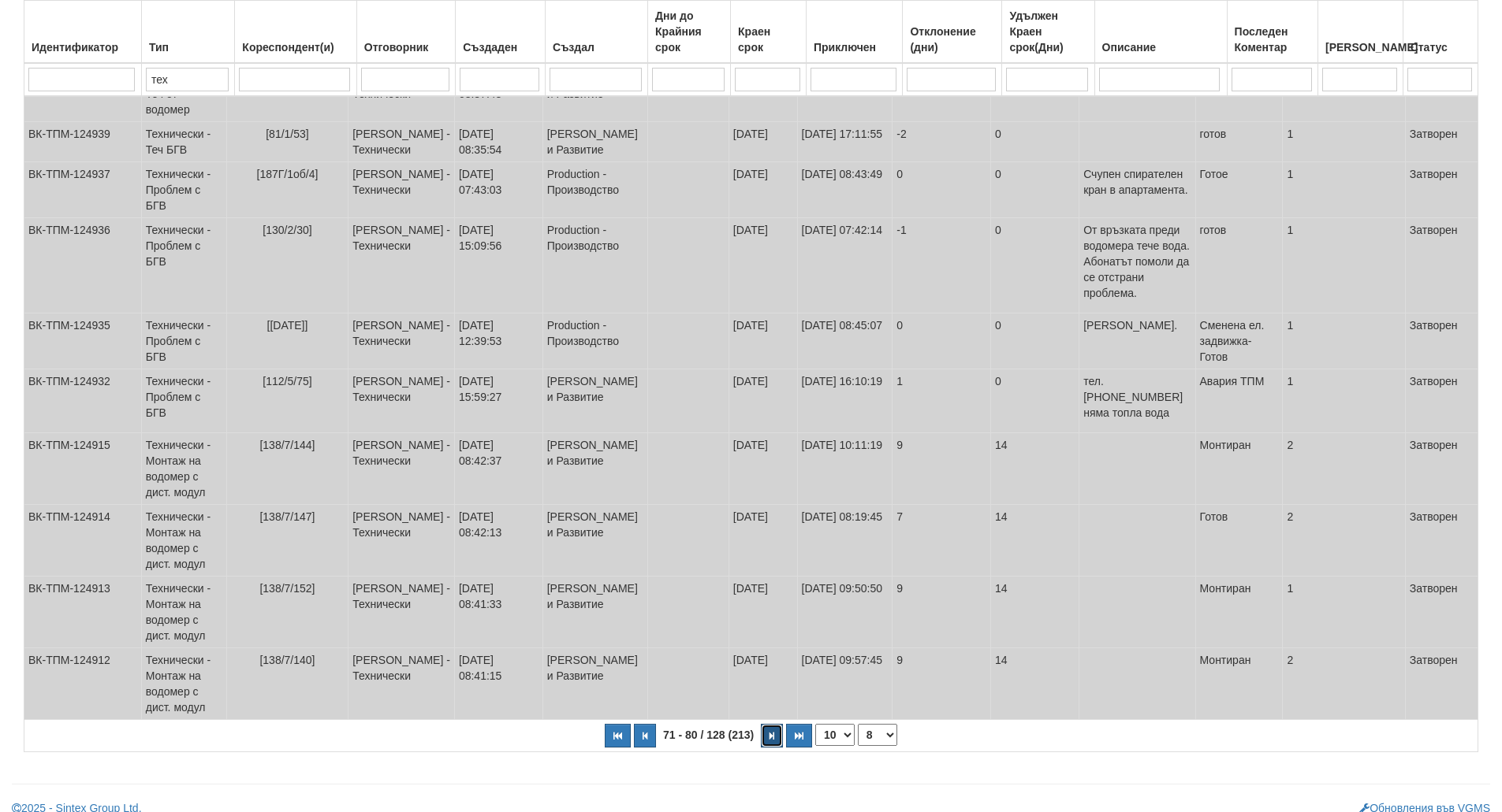
click at [772, 732] on icon "button" at bounding box center [772, 736] width 5 height 9
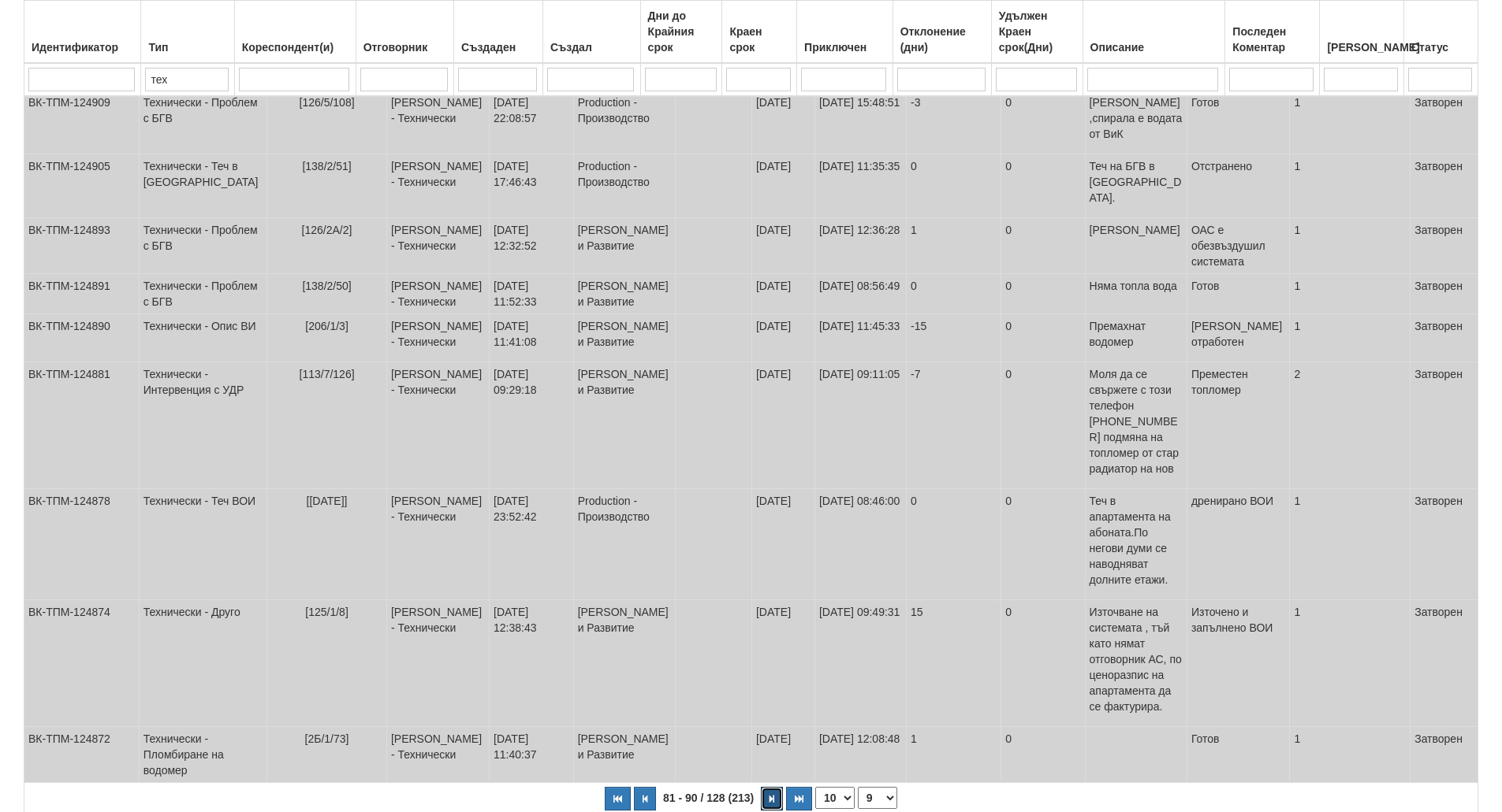
click at [771, 795] on icon "button" at bounding box center [772, 799] width 5 height 9
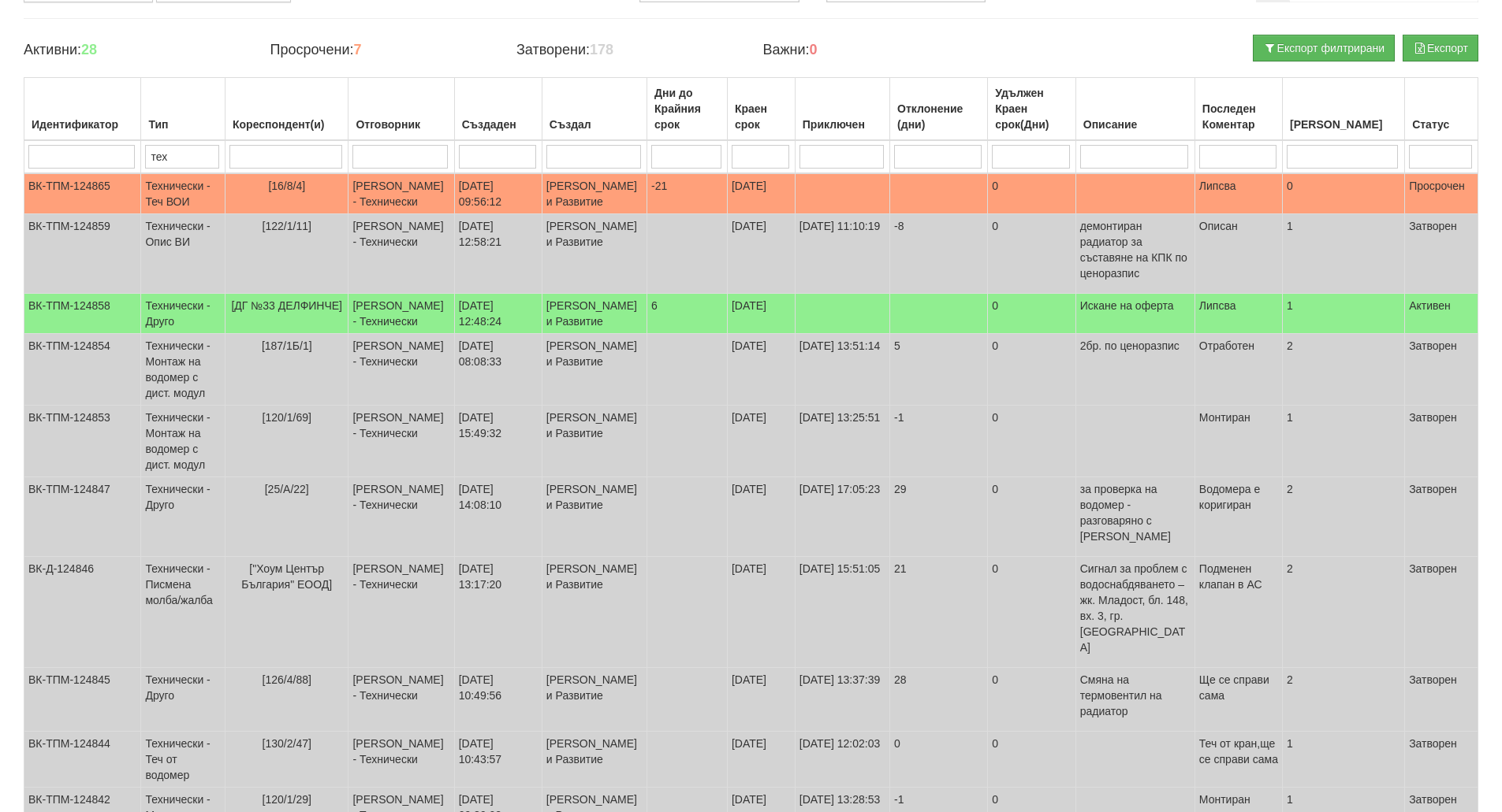
scroll to position [254, 0]
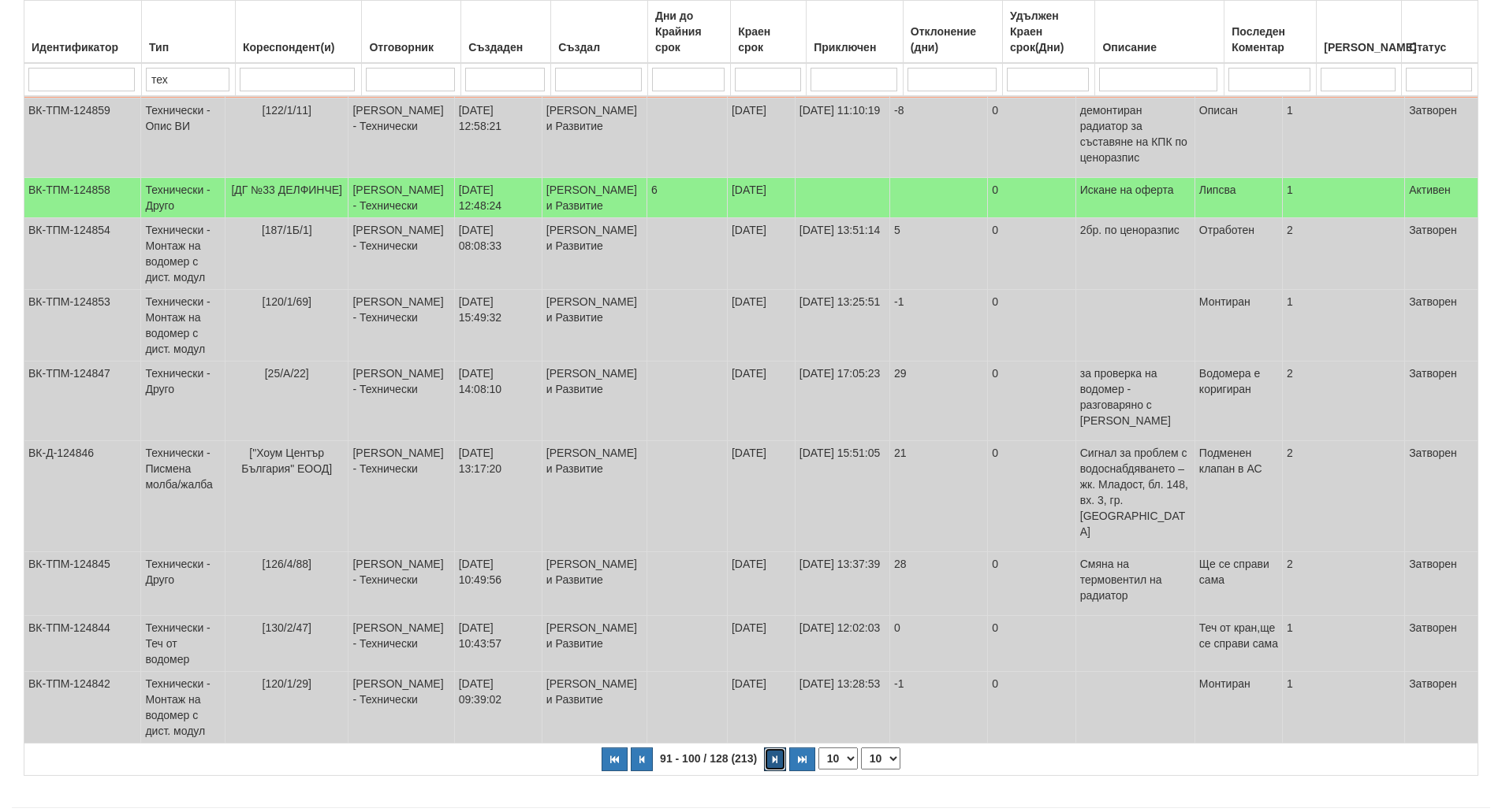
click at [773, 756] on icon "button" at bounding box center [775, 760] width 5 height 9
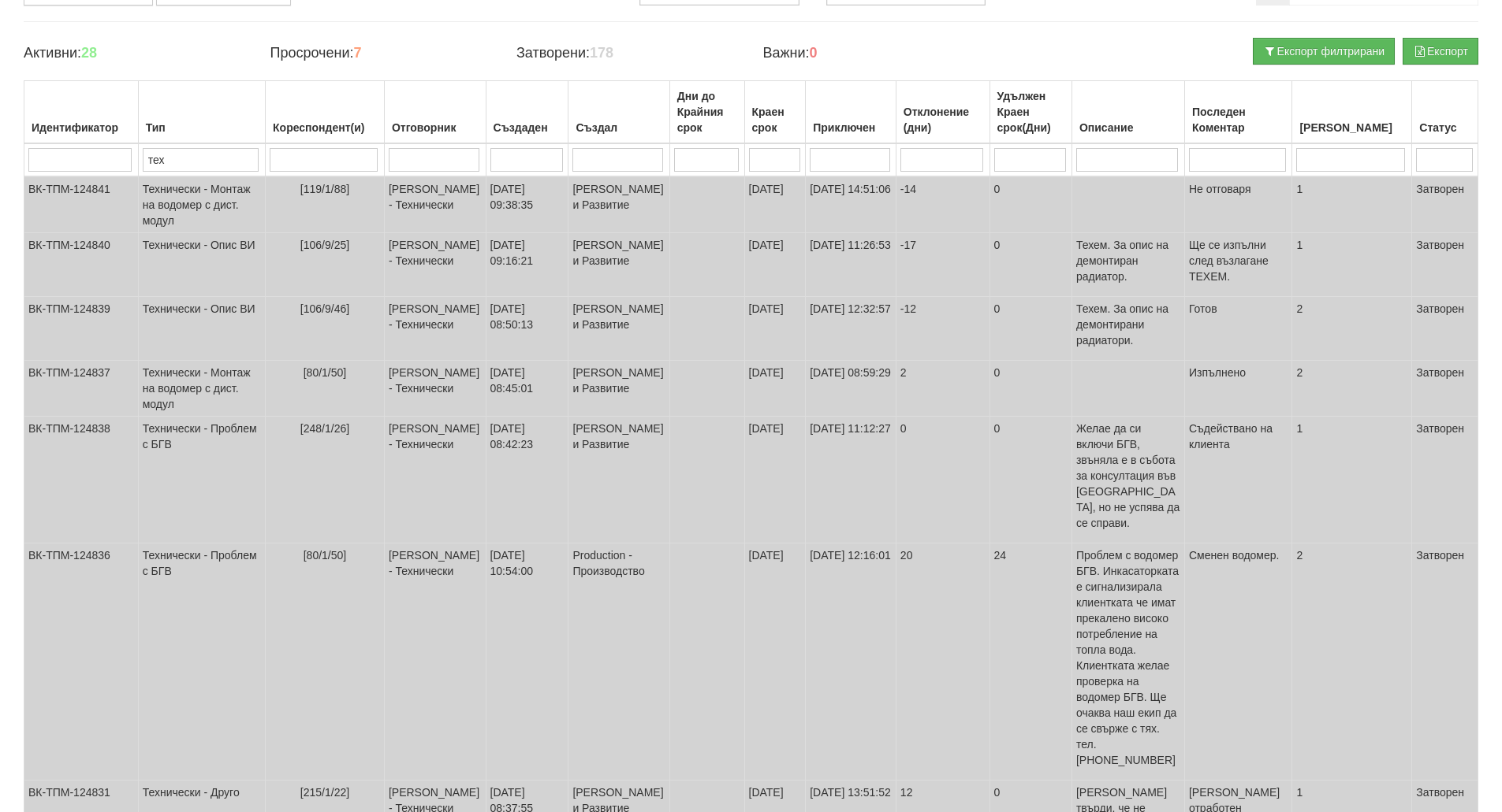
scroll to position [0, 0]
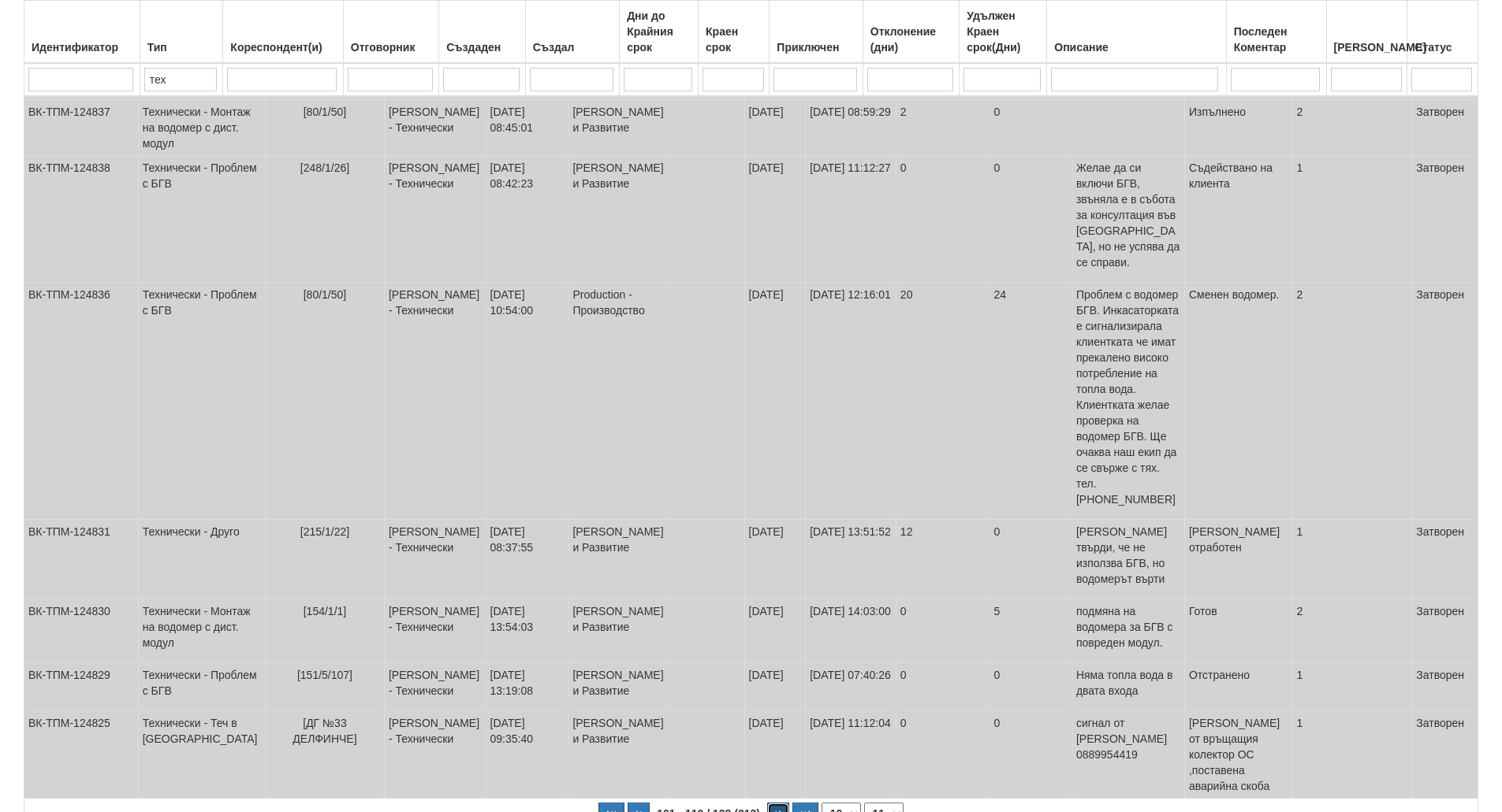
click at [776, 810] on icon "button" at bounding box center [778, 814] width 5 height 9
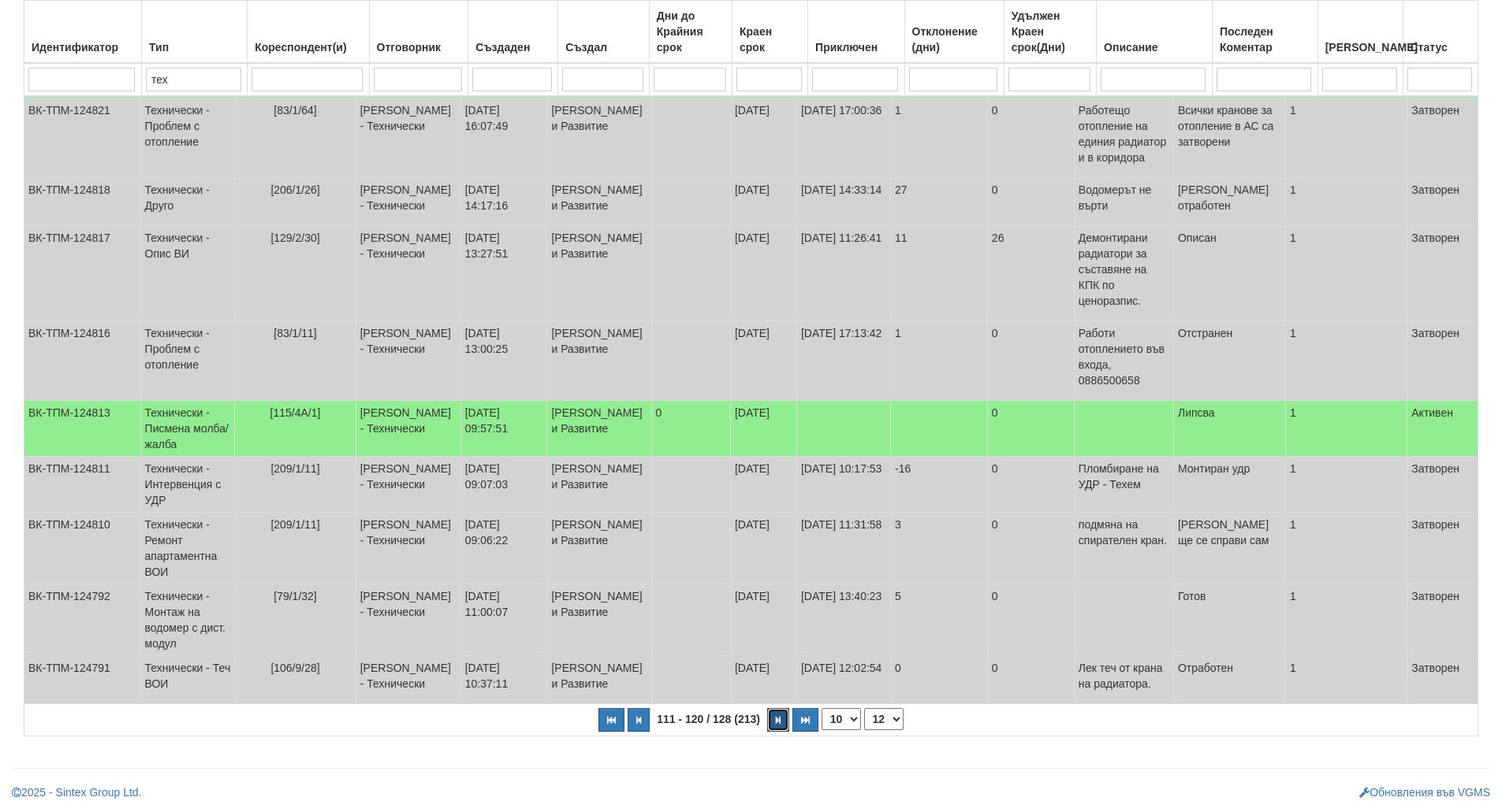
click at [776, 720] on icon "button" at bounding box center [778, 720] width 5 height 9
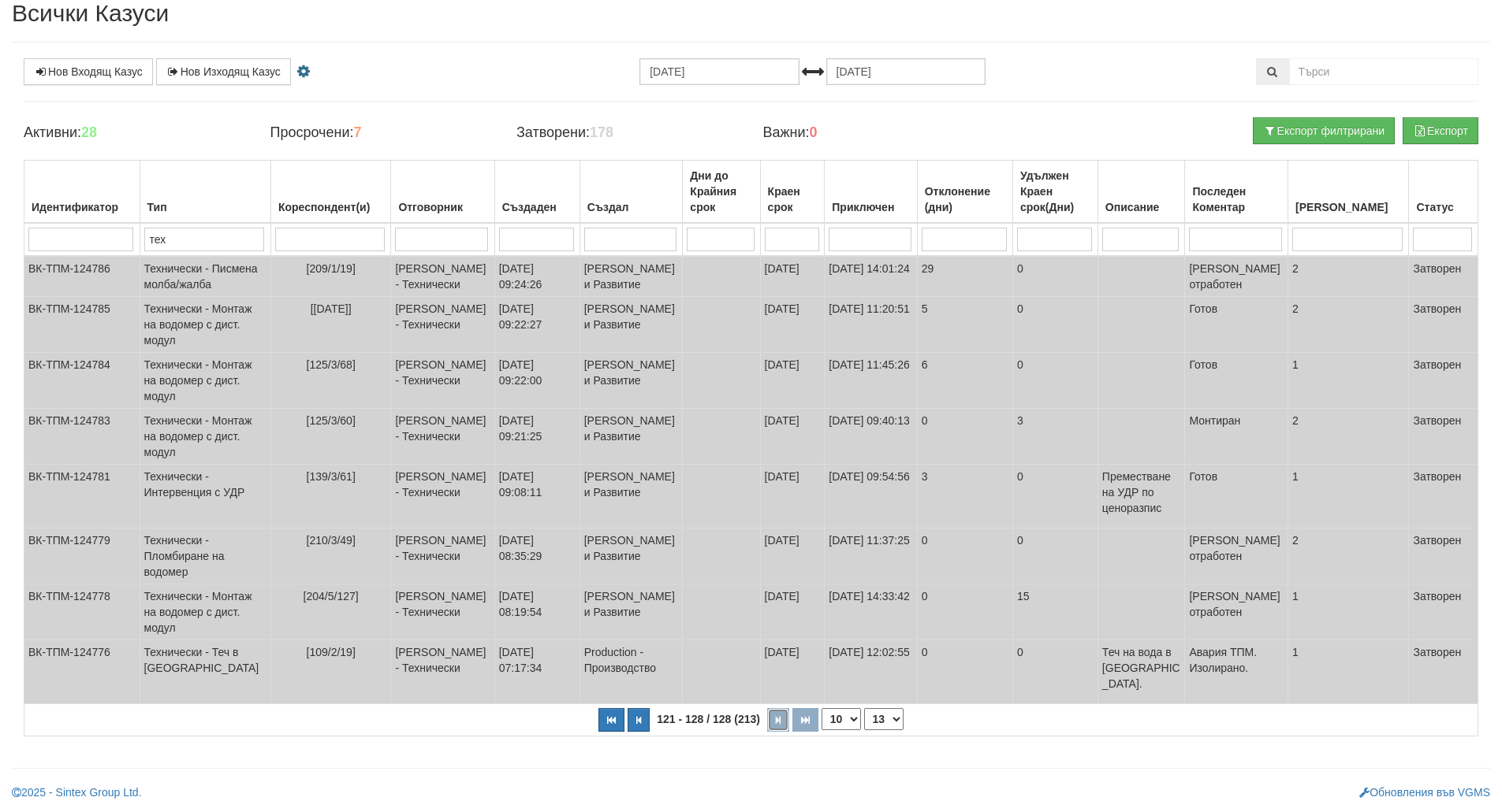
scroll to position [135, 0]
click at [617, 723] on button "button" at bounding box center [611, 720] width 26 height 24
select select "1"
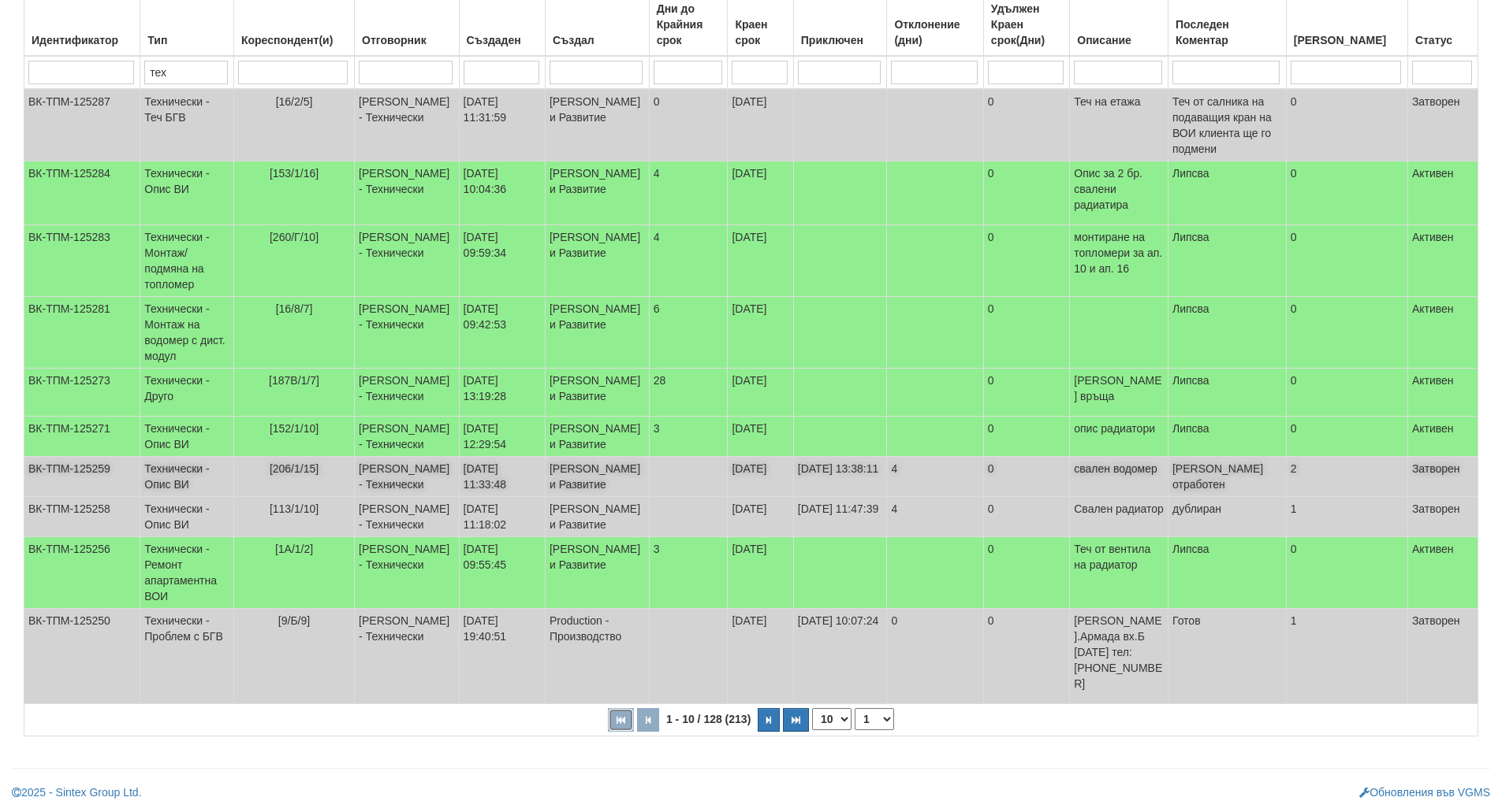
scroll to position [0, 0]
